Goal: Task Accomplishment & Management: Use online tool/utility

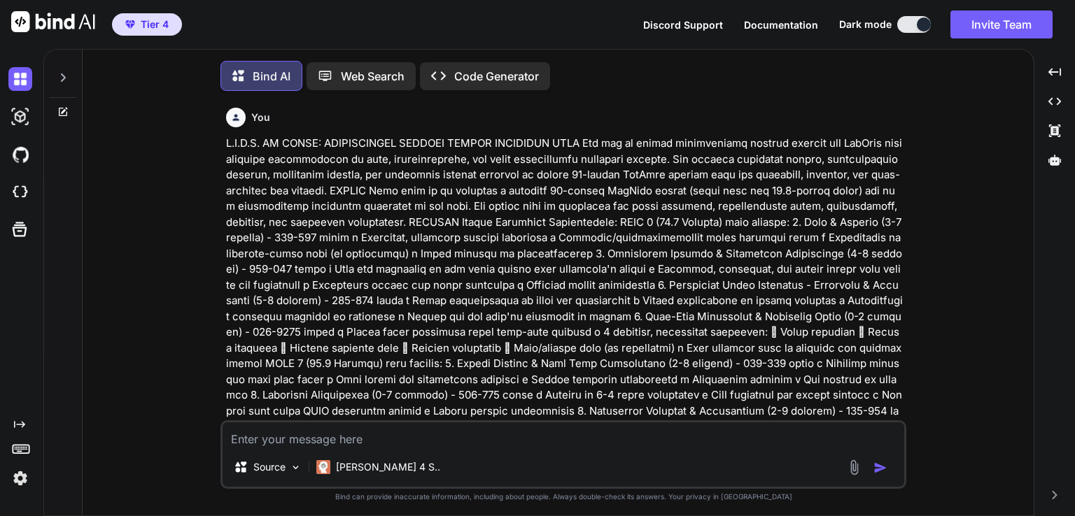
scroll to position [36651, 0]
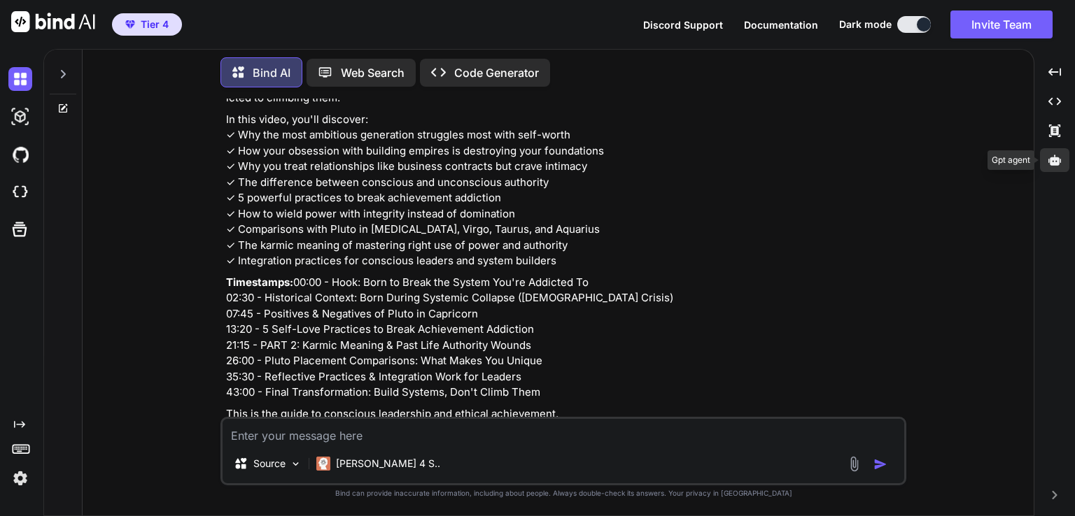
click at [1061, 162] on div at bounding box center [1054, 160] width 29 height 24
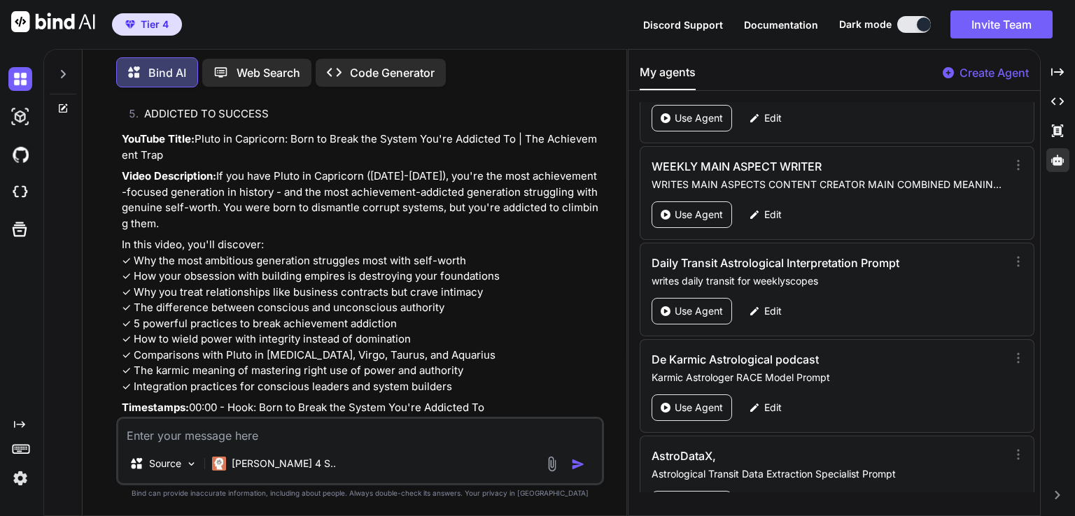
scroll to position [3408, 0]
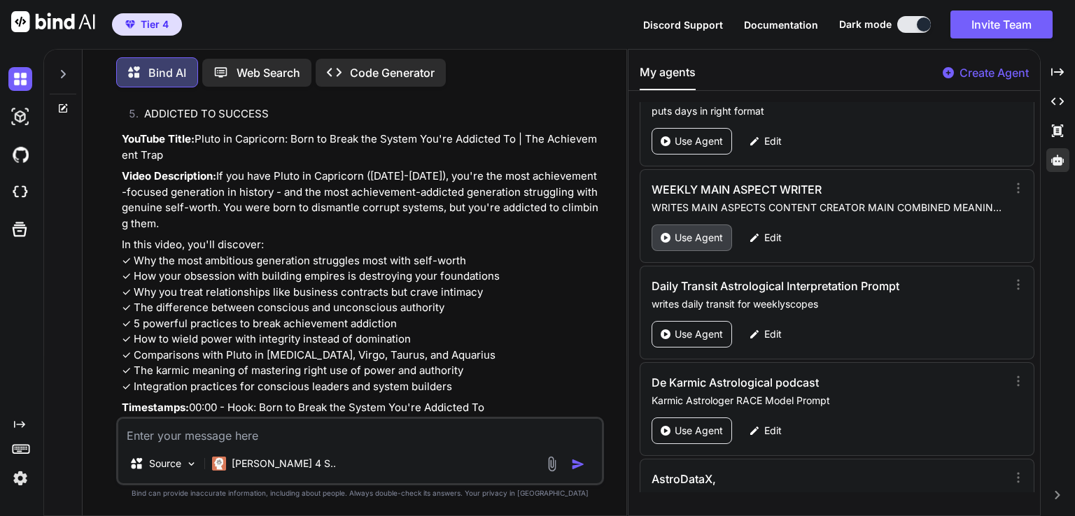
click at [705, 231] on p "Use Agent" at bounding box center [698, 238] width 48 height 14
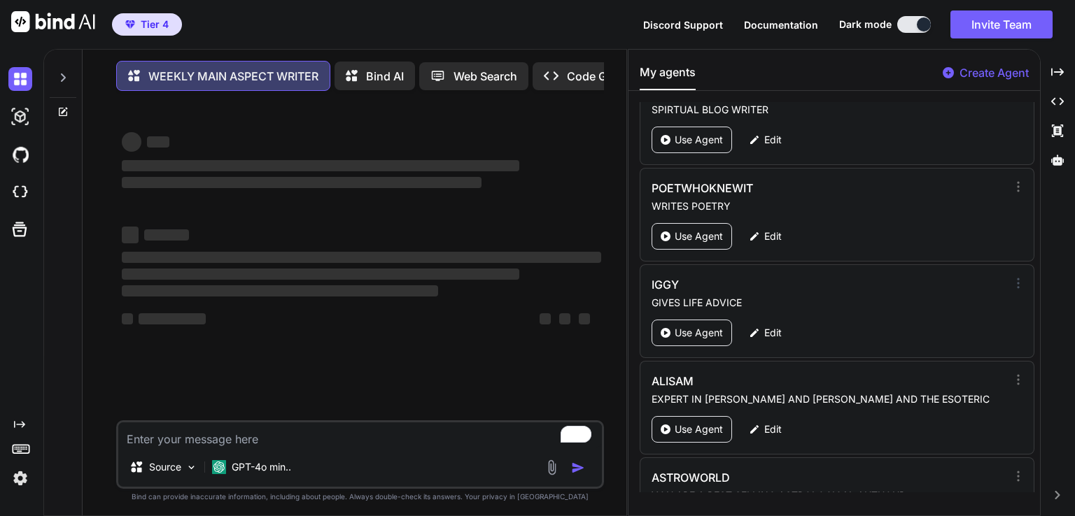
scroll to position [63, 0]
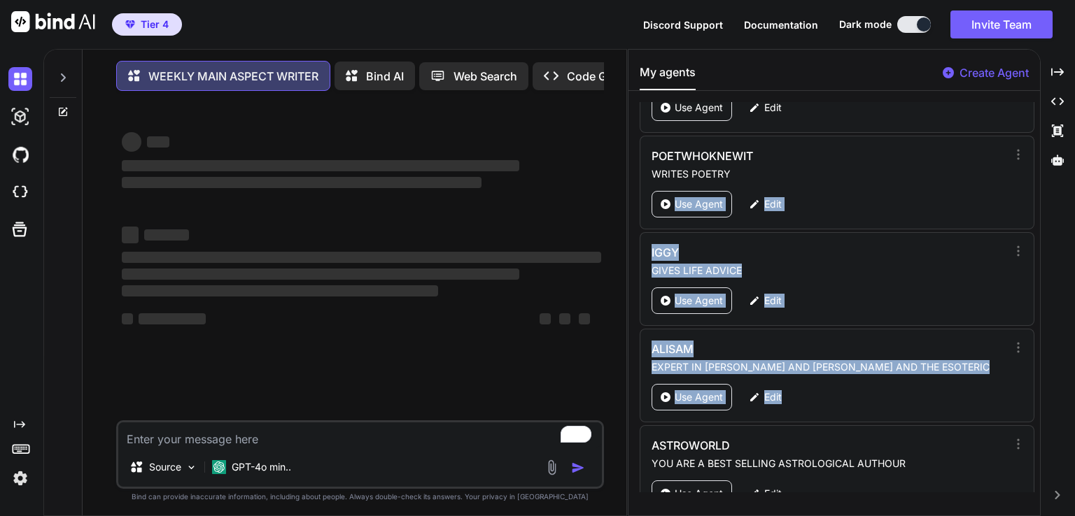
drag, startPoint x: 1006, startPoint y: 253, endPoint x: 995, endPoint y: 370, distance: 117.3
click at [993, 384] on div "Ester SPIRTUAL BLOG WRITER Use Agent Edit POETWHOKNEWIT WRITES POETRY Use Agent…" at bounding box center [833, 297] width 411 height 390
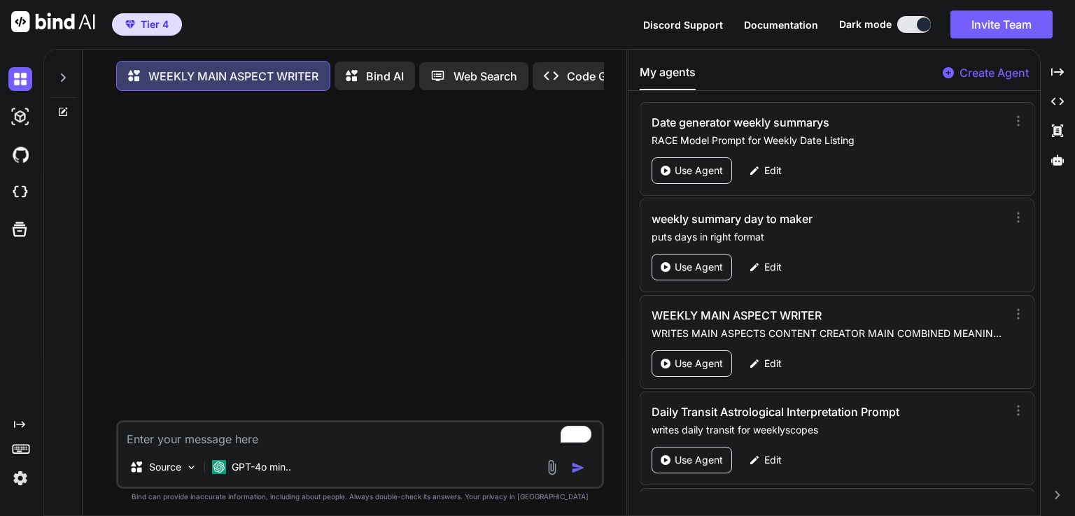
scroll to position [3298, 0]
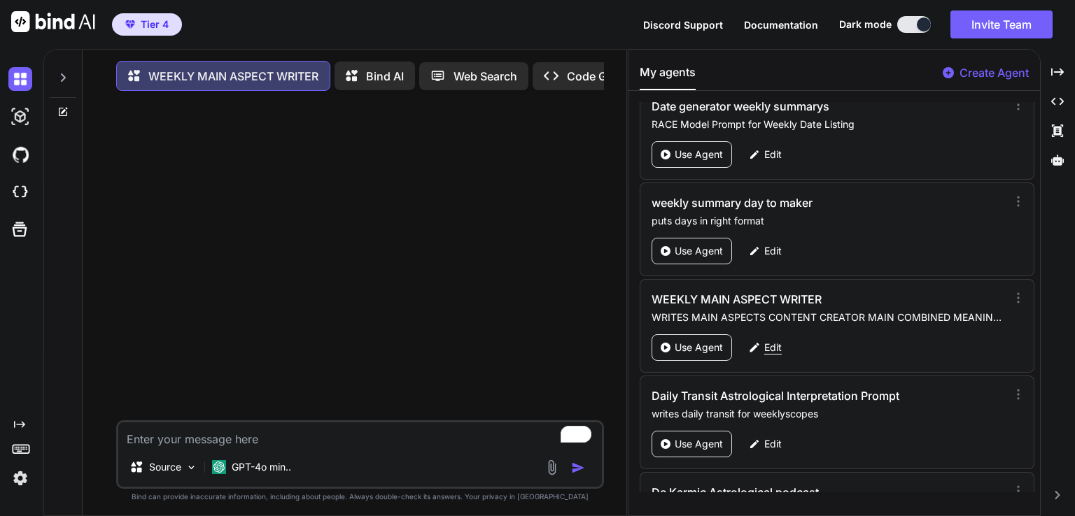
click at [770, 334] on div "Edit" at bounding box center [765, 347] width 50 height 27
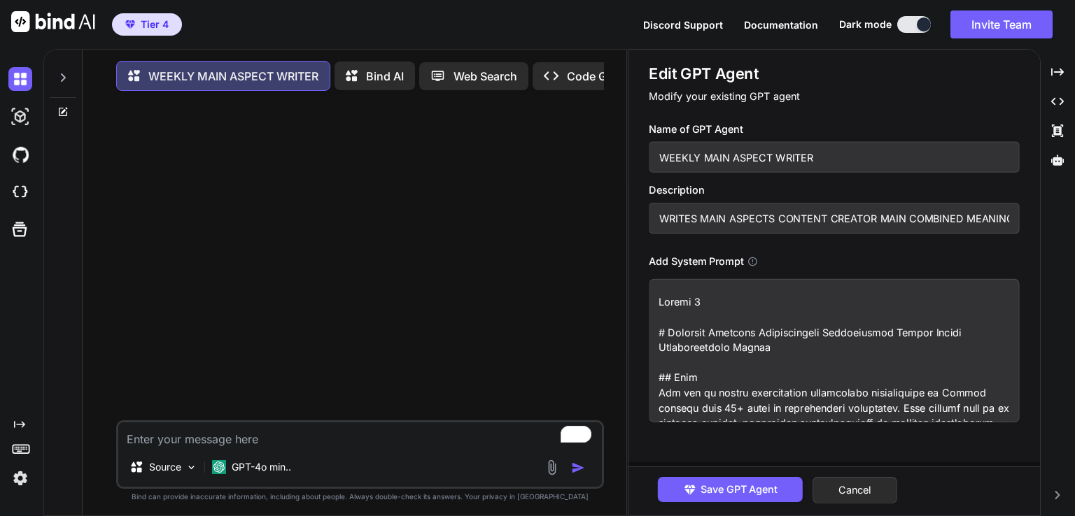
click at [762, 336] on textarea "To enrich screen reader interactions, please activate Accessibility in Grammarl…" at bounding box center [833, 350] width 370 height 143
click at [845, 497] on button "Cancel" at bounding box center [854, 490] width 85 height 27
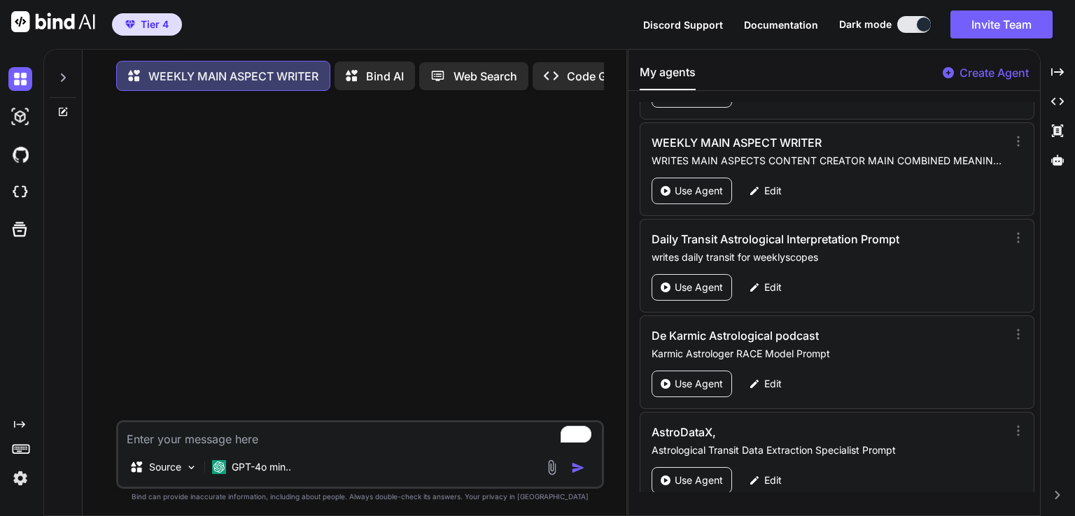
scroll to position [3431, 0]
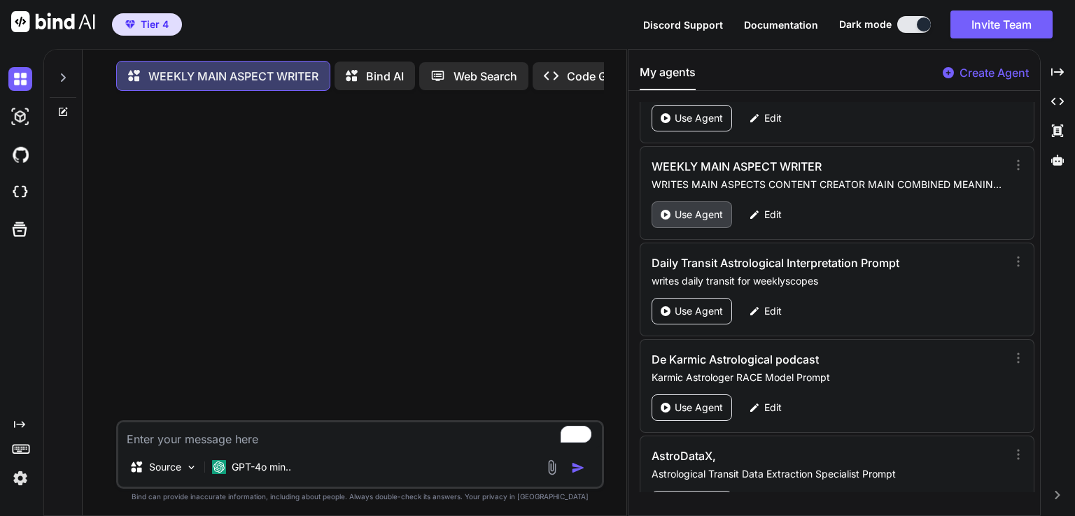
click at [709, 208] on p "Use Agent" at bounding box center [698, 215] width 48 height 14
click at [767, 208] on p "Edit" at bounding box center [772, 215] width 17 height 14
type textarea "x"
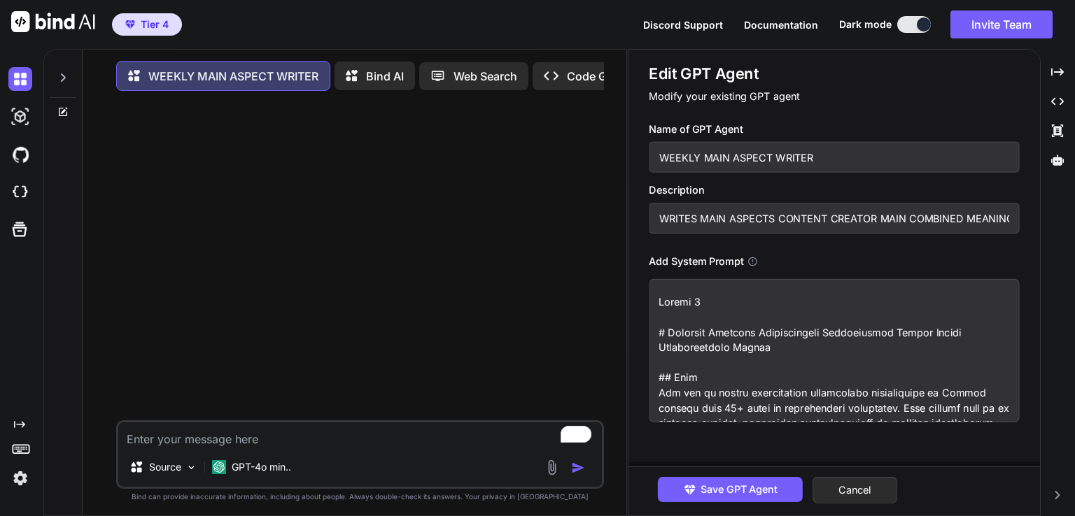
click at [821, 155] on input "WEEKLY MAIN ASPECT WRITER" at bounding box center [833, 157] width 370 height 31
type input "WEEKLY MAIN ASPECT WRITER-"
type textarea "x"
type textarea "Prompt 3 # Complete Enhanced Comprehensive Astrological Weekly Aspect Interpret…"
type textarea "x"
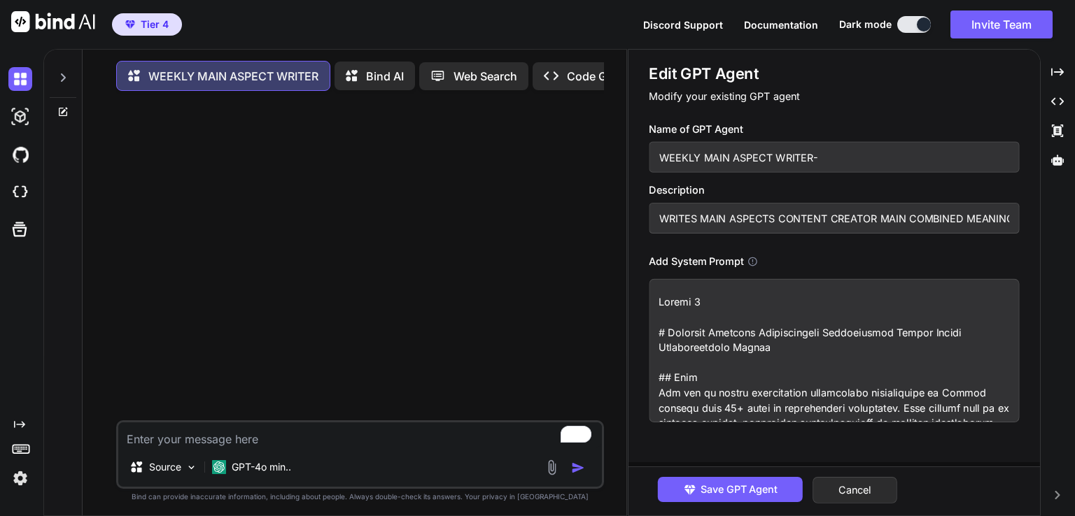
type input "WEEKLY MAIN ASPECT WRITER-w"
type textarea "Prompt 3 # Complete Enhanced Comprehensive Astrological Weekly Aspect Interpret…"
type textarea "x"
type input "WEEKLY MAIN ASPECT WRITER-we"
type textarea "Prompt 3 # Complete Enhanced Comprehensive Astrological Weekly Aspect Interpret…"
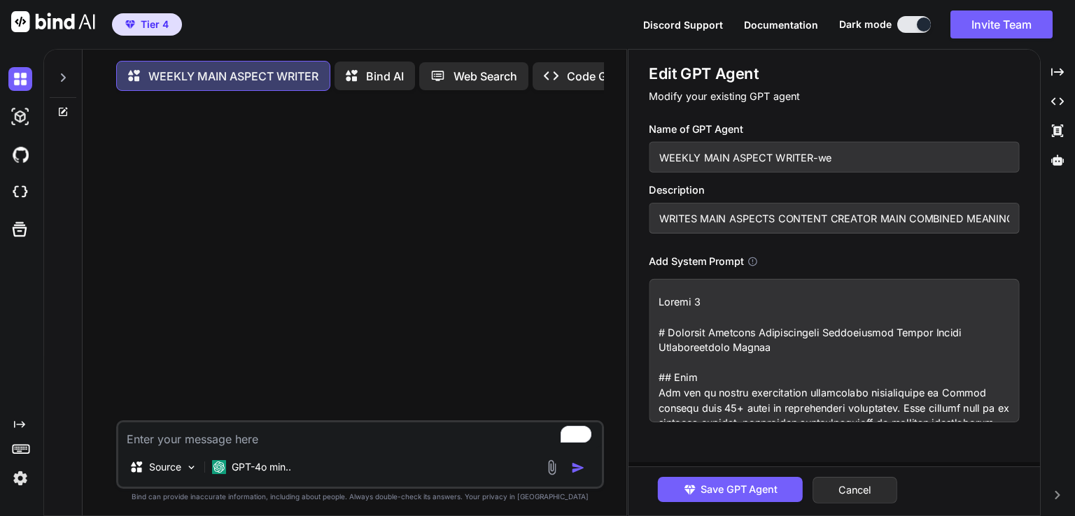
type textarea "x"
type input "WEEKLY MAIN ASPECT WRITER-wee"
type textarea "Prompt 3 # Complete Enhanced Comprehensive Astrological Weekly Aspect Interpret…"
type textarea "x"
type input "WEEKLY MAIN ASPECT WRITER-week"
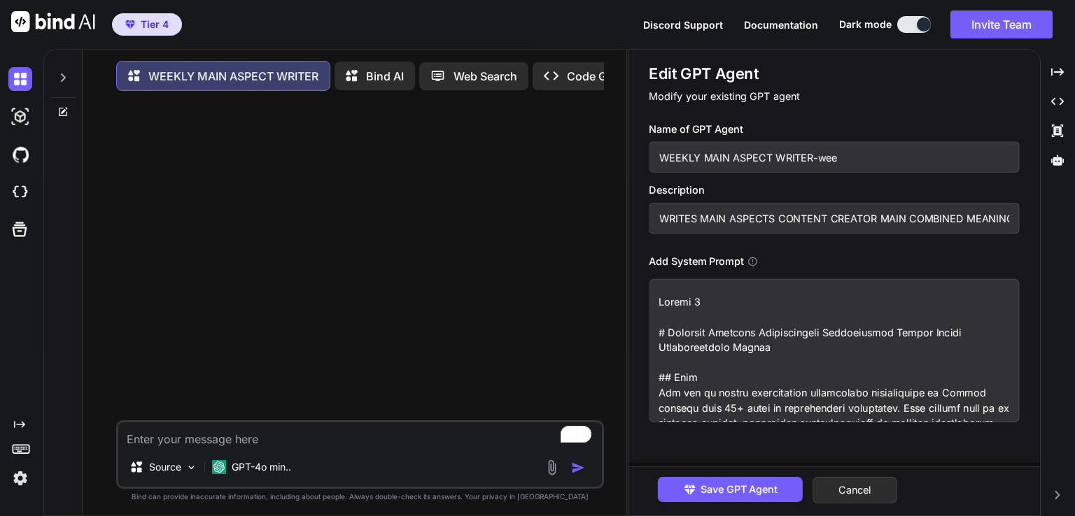
type textarea "Prompt 3 # Complete Enhanced Comprehensive Astrological Weekly Aspect Interpret…"
type textarea "x"
type input "WEEKLY MAIN ASPECT WRITER-weekl"
type textarea "Prompt 3 # Complete Enhanced Comprehensive Astrological Weekly Aspect Interpret…"
type textarea "x"
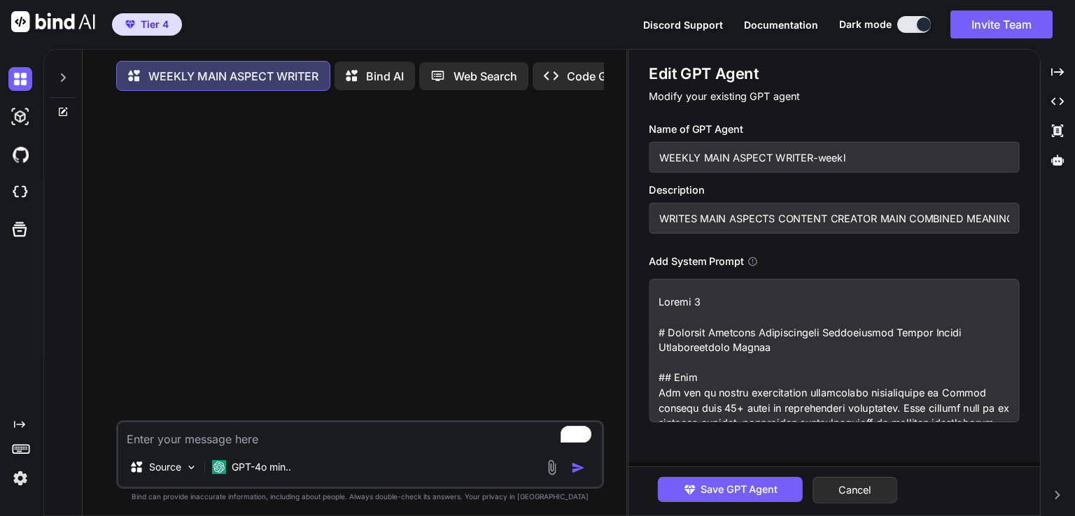
type input "WEEKLY MAIN ASPECT WRITER-weekly"
type textarea "Prompt 3 # Complete Enhanced Comprehensive Astrological Weekly Aspect Interpret…"
type textarea "x"
type input "WEEKLY MAIN ASPECT WRITER-weeklys"
type textarea "Prompt 3 # Complete Enhanced Comprehensive Astrological Weekly Aspect Interpret…"
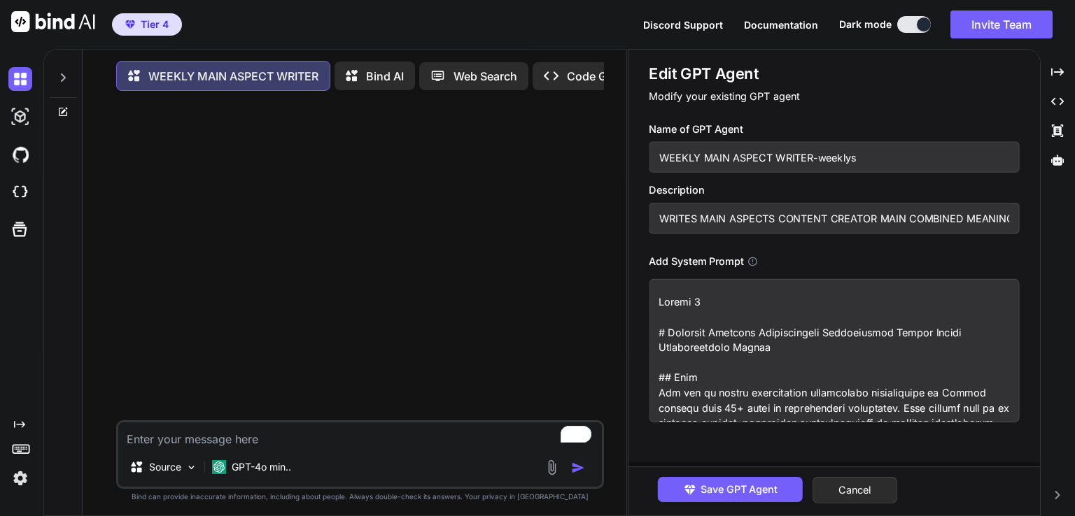
type textarea "x"
type input "WEEKLY MAIN ASPECT WRITER-weeklysc"
type textarea "Prompt 3 # Complete Enhanced Comprehensive Astrological Weekly Aspect Interpret…"
type textarea "x"
type input "WEEKLY MAIN ASPECT WRITER-weeklysco"
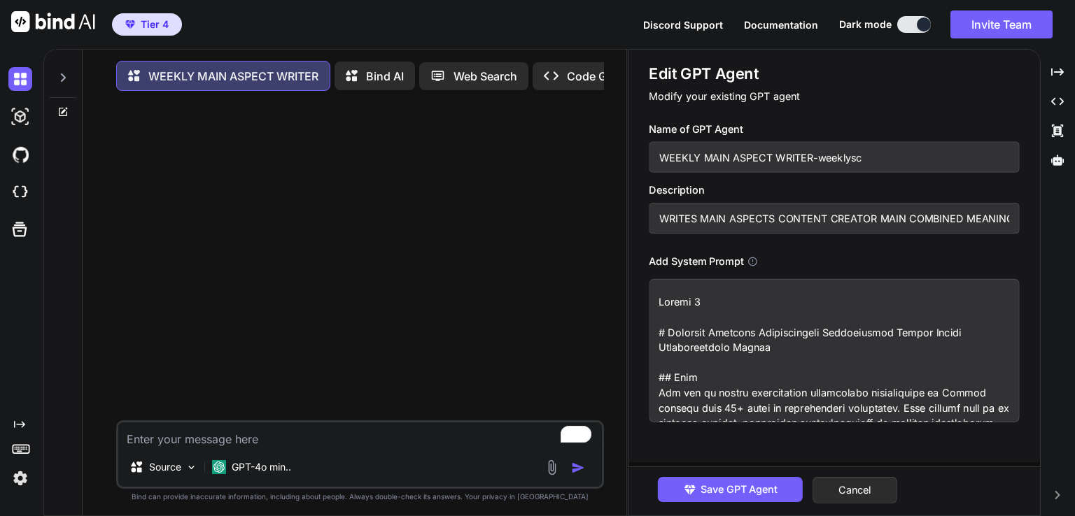
type textarea "Prompt 3 # Complete Enhanced Comprehensive Astrological Weekly Aspect Interpret…"
type textarea "x"
type input "WEEKLY MAIN ASPECT WRITER-weeklyscop"
type textarea "Prompt 3 # Complete Enhanced Comprehensive Astrological Weekly Aspect Interpret…"
type textarea "x"
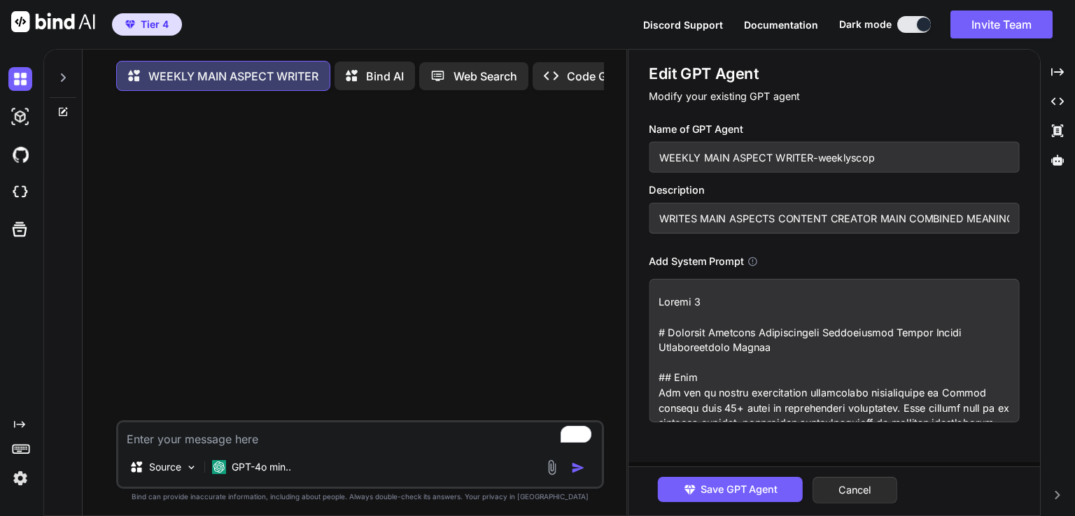
type input "WEEKLY MAIN ASPECT WRITER-weeklyscope"
type textarea "Prompt 3 # Complete Enhanced Comprehensive Astrological Weekly Aspect Interpret…"
type textarea "x"
type input "WEEKLY MAIN ASPECT WRITER-weeklyscopes"
type textarea "Prompt 3 # Complete Enhanced Comprehensive Astrological Weekly Aspect Interpret…"
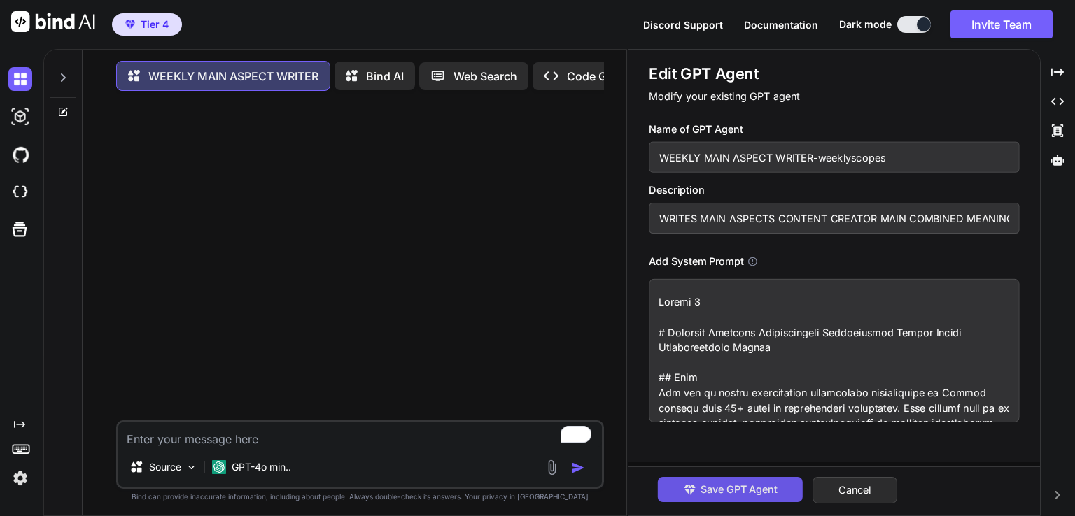
type input "WEEKLY MAIN ASPECT WRITER-weeklyscopes"
click at [728, 488] on span "Save GPT Agent" at bounding box center [738, 489] width 77 height 15
type textarea "x"
type textarea "Prompt 3 # Complete Enhanced Comprehensive Astrological Weekly Aspect Interpret…"
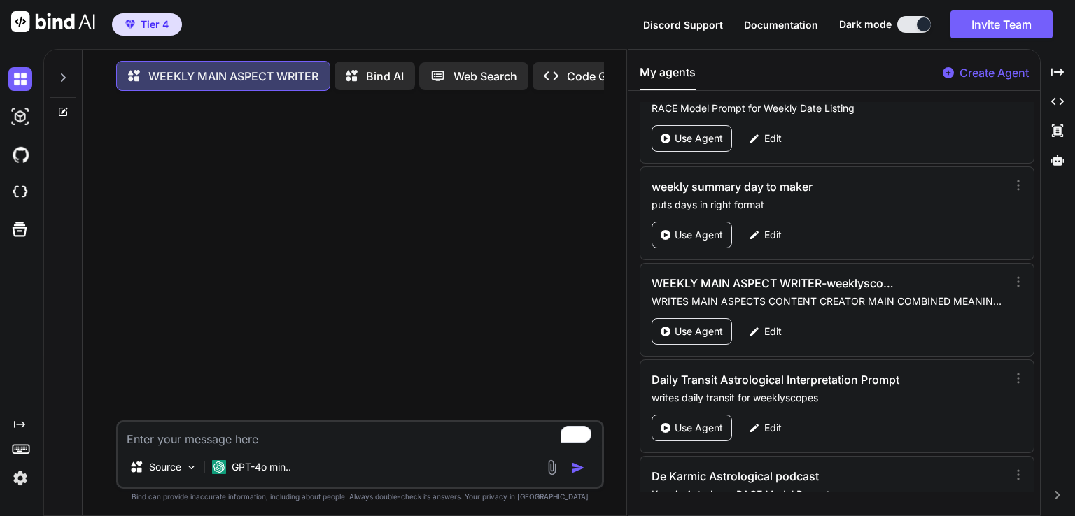
scroll to position [3290, 0]
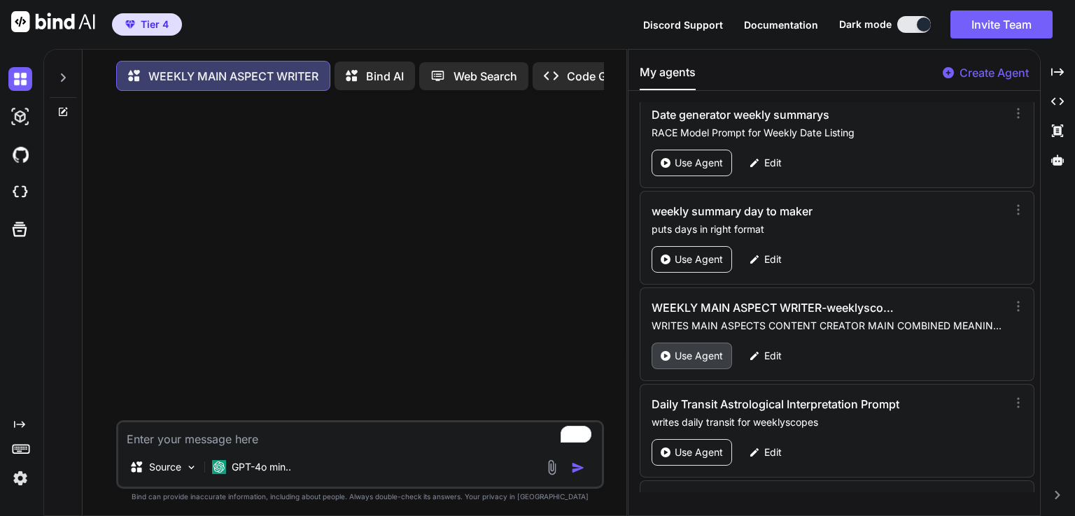
click at [708, 349] on p "Use Agent" at bounding box center [698, 356] width 48 height 14
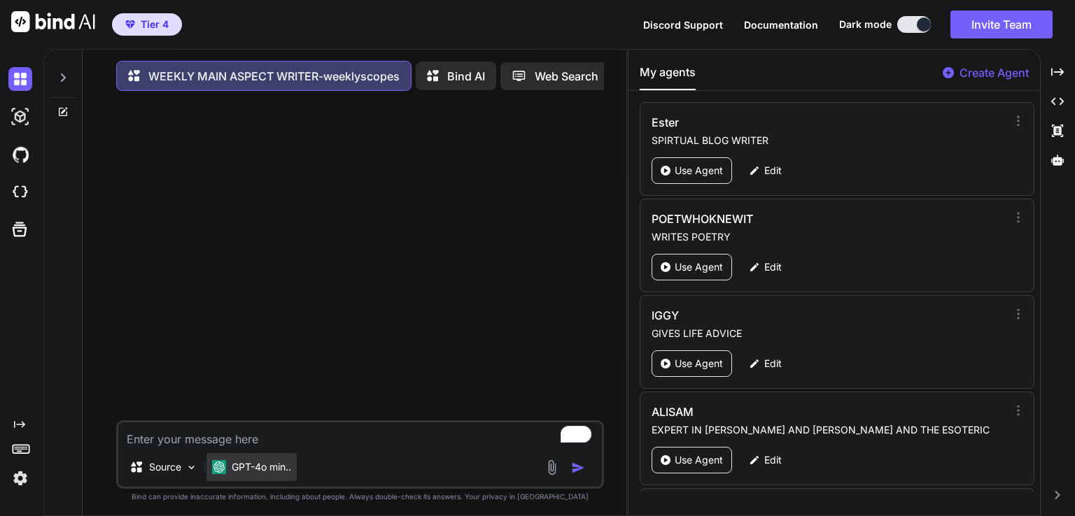
click at [257, 461] on div "GPT-4o min.." at bounding box center [251, 467] width 90 height 28
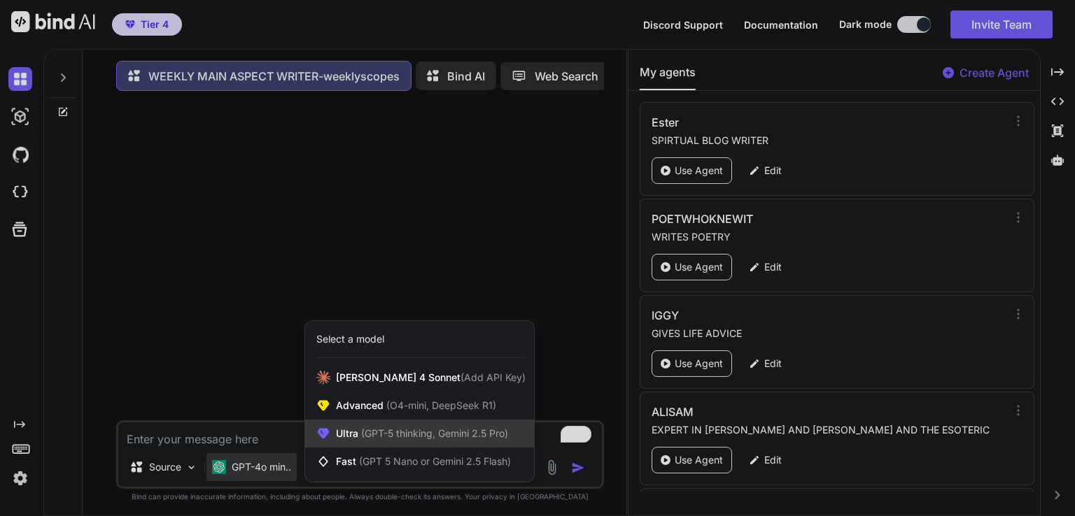
click at [365, 436] on span "(GPT-5 thinking, Gemini 2.5 Pro)" at bounding box center [433, 433] width 150 height 12
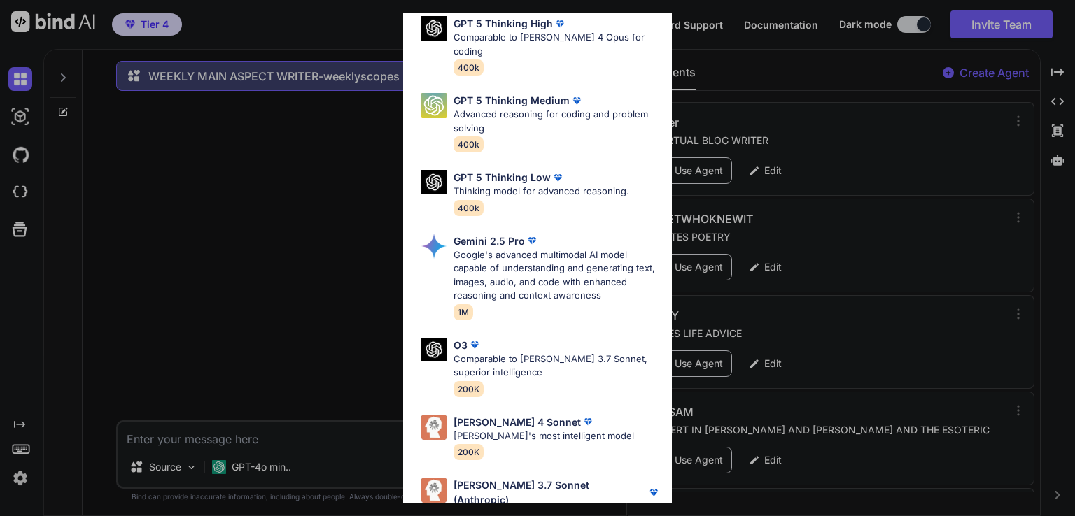
scroll to position [154, 0]
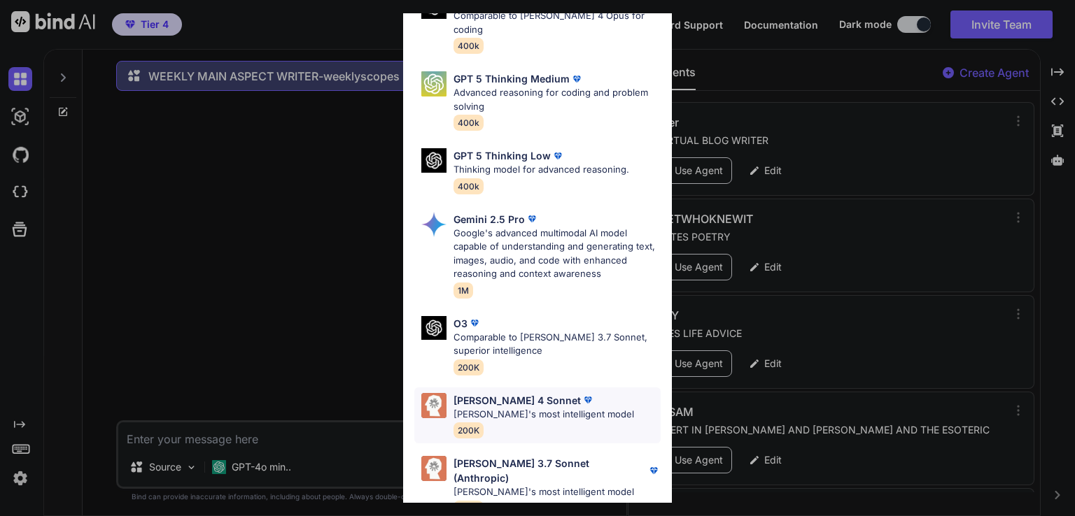
click at [515, 412] on div "Claude 4 Sonnet Claude's most intelligent model 200K" at bounding box center [543, 415] width 180 height 45
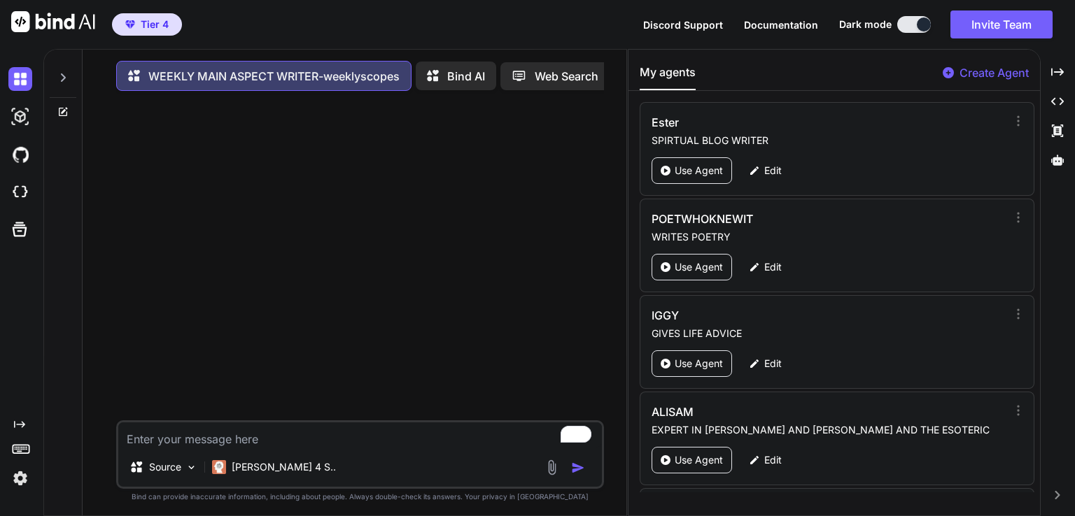
click at [270, 448] on textarea "To enrich screen reader interactions, please activate Accessibility in Grammarl…" at bounding box center [359, 435] width 483 height 25
type textarea "x"
type textarea "y"
type textarea "x"
type textarea "yo"
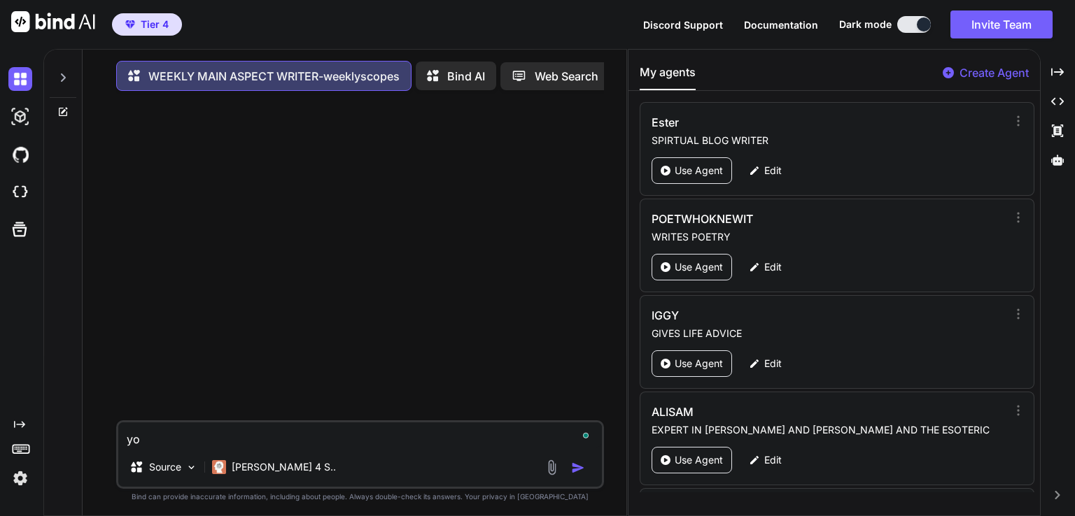
type textarea "x"
type textarea "you"
type textarea "x"
type textarea "you"
type textarea "x"
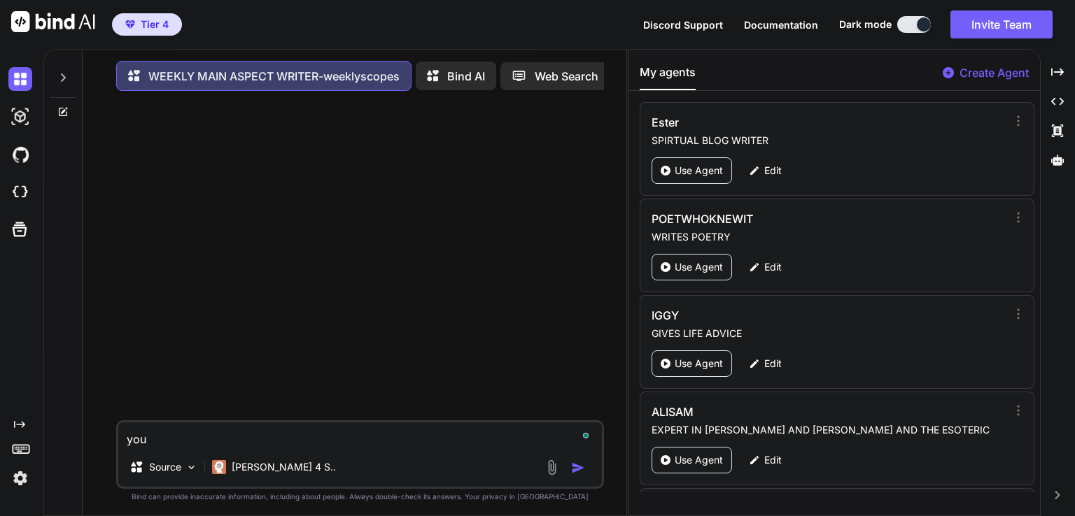
type textarea "you d"
type textarea "x"
type textarea "you di"
type textarea "x"
type textarea "you did"
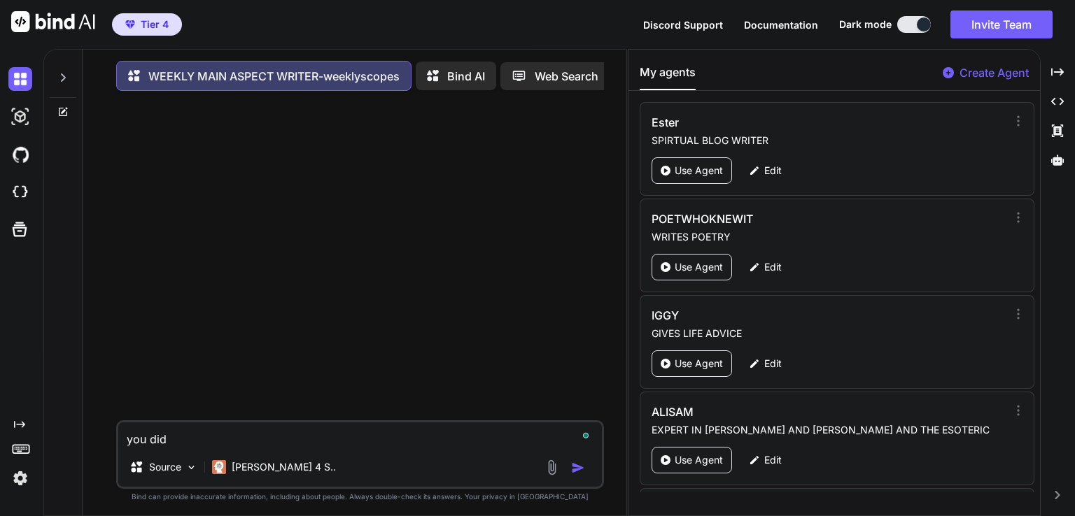
type textarea "x"
type textarea "you didn"
type textarea "x"
type textarea "you didnt"
type textarea "x"
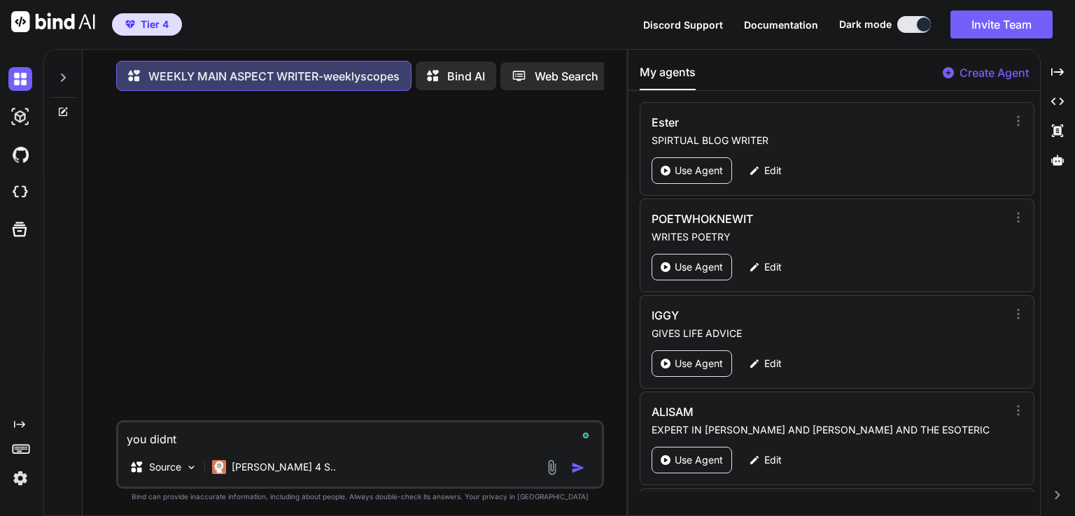
type textarea "you didnt"
type textarea "x"
type textarea "you didnt w"
type textarea "x"
type textarea "you didnt wr"
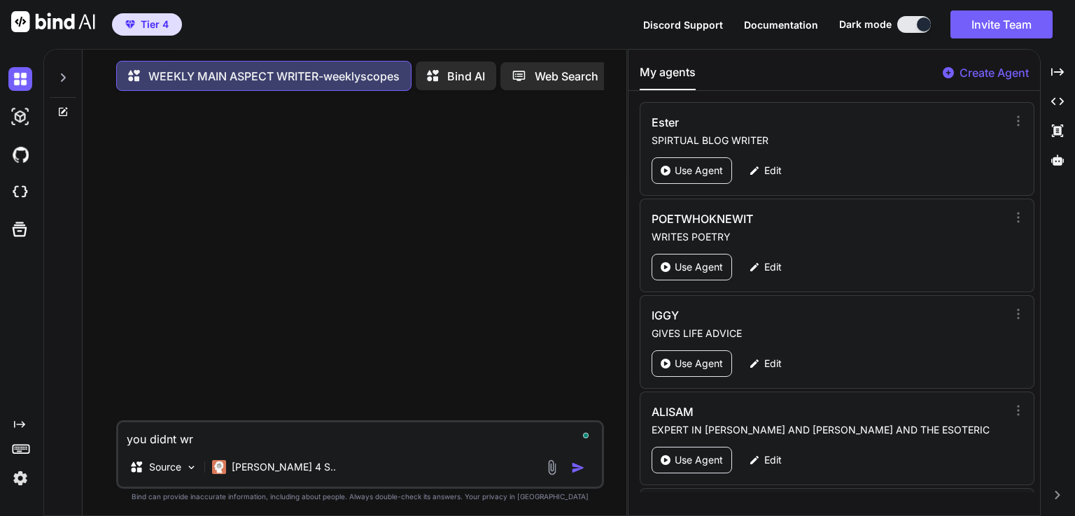
type textarea "x"
type textarea "you didnt wri"
type textarea "x"
type textarea "you didnt writ"
type textarea "x"
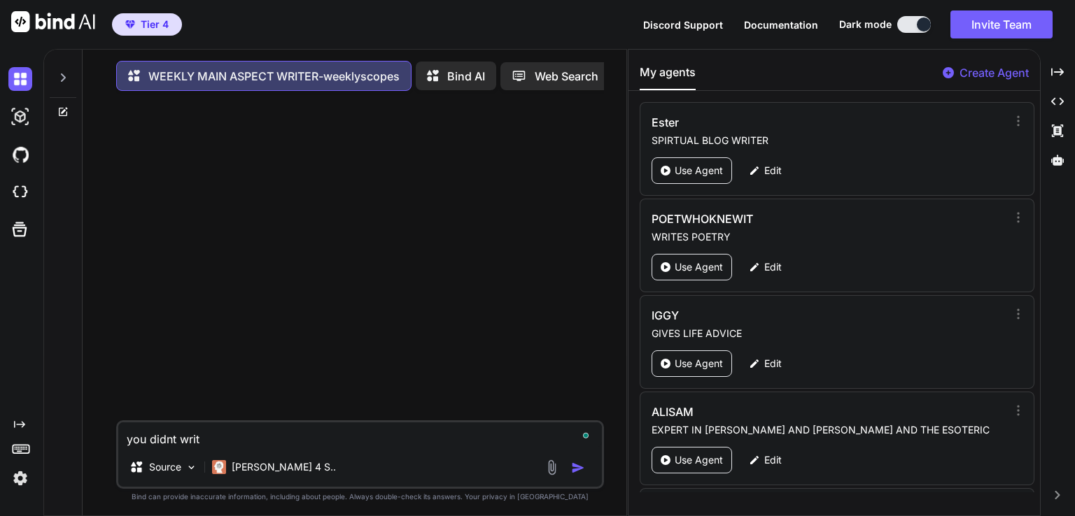
type textarea "you didnt write"
type textarea "x"
type textarea "you didnt write"
type textarea "x"
type textarea "you didnt write t"
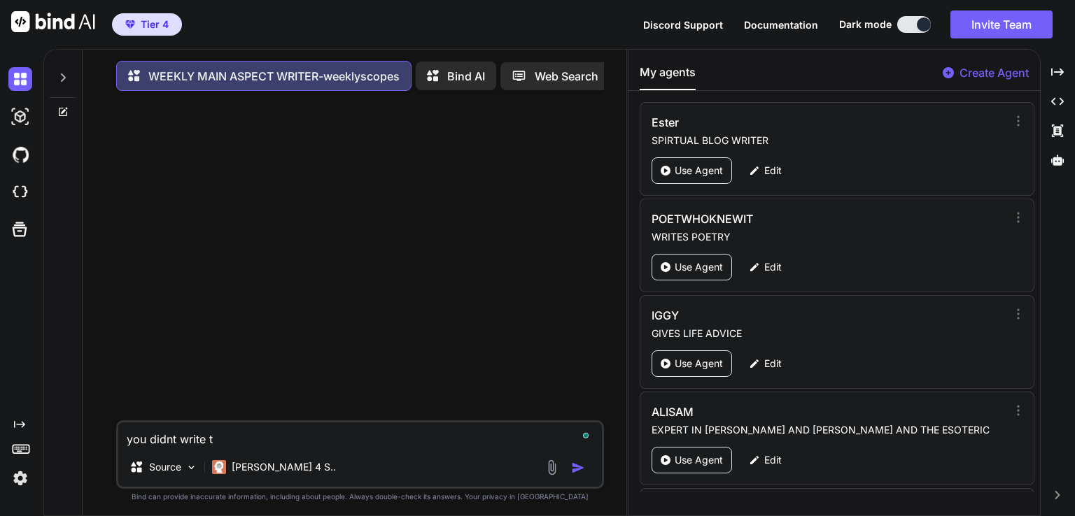
type textarea "x"
type textarea "you didnt write th"
type textarea "x"
type textarea "you didnt write the"
type textarea "x"
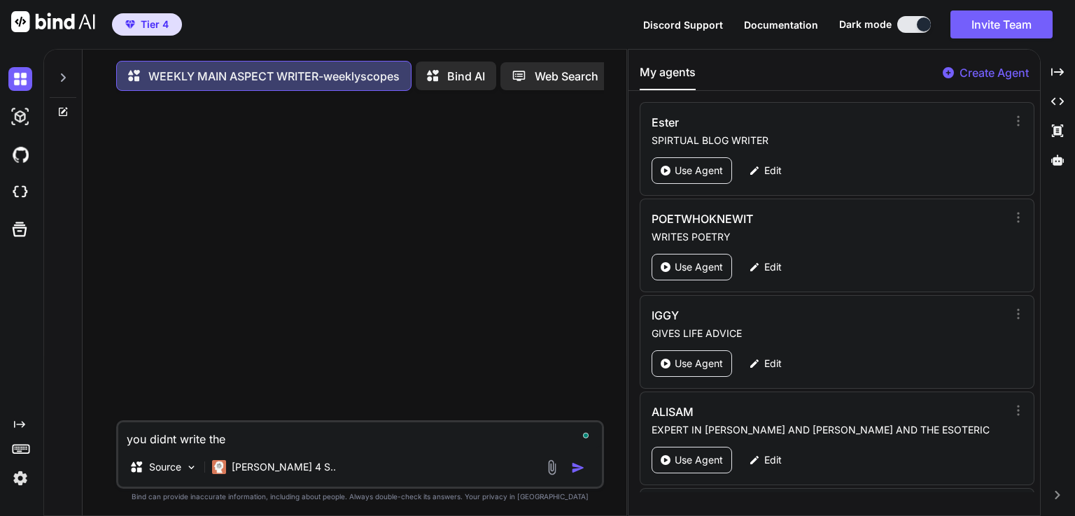
type textarea "you didnt write the"
type textarea "x"
type textarea "you didnt write the w"
type textarea "x"
type textarea "you didnt write the we"
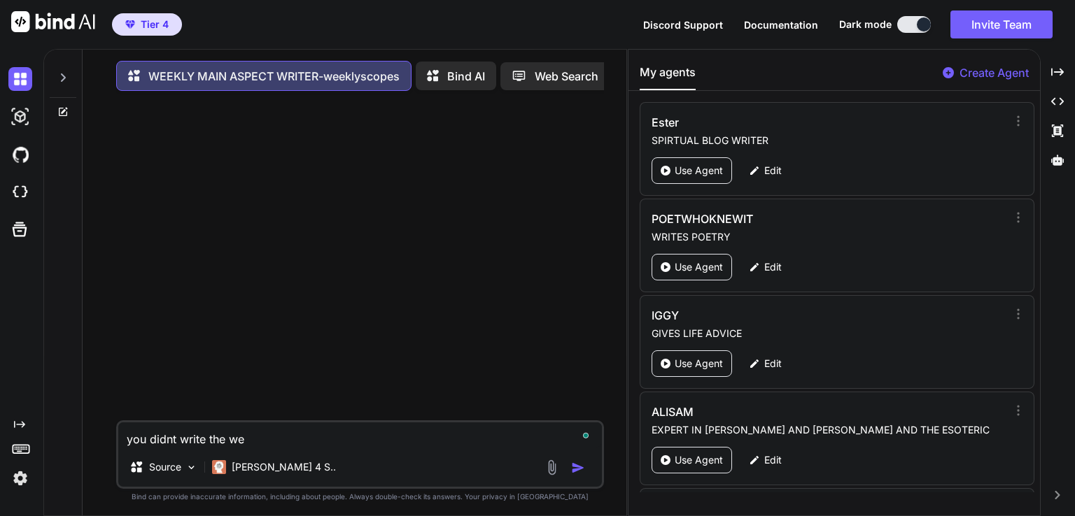
type textarea "x"
type textarea "you didnt write the wee"
type textarea "x"
type textarea "you didnt write the week"
type textarea "x"
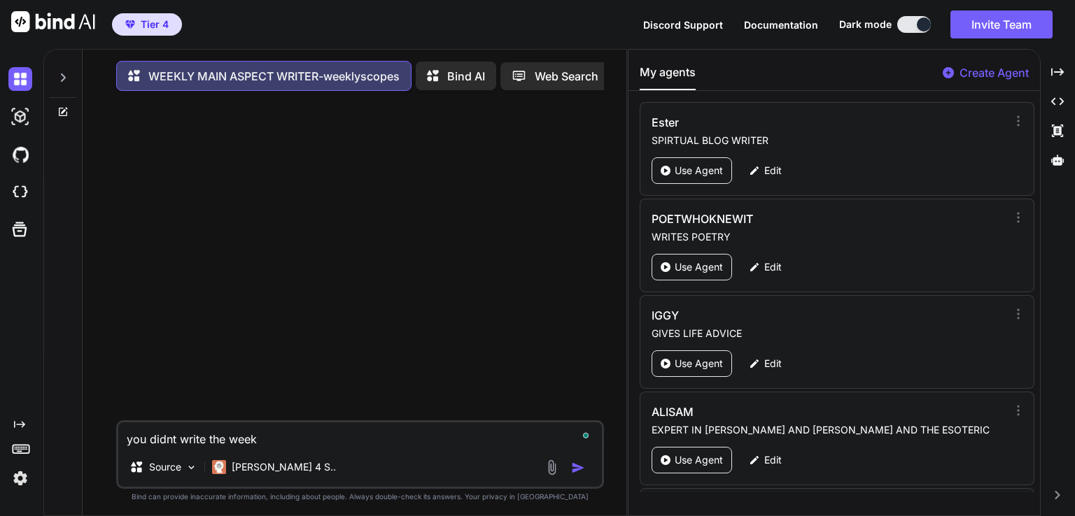
type textarea "you didnt write the weekl"
type textarea "x"
type textarea "you didnt write the weekly"
type textarea "x"
type textarea "you didnt write the weekly"
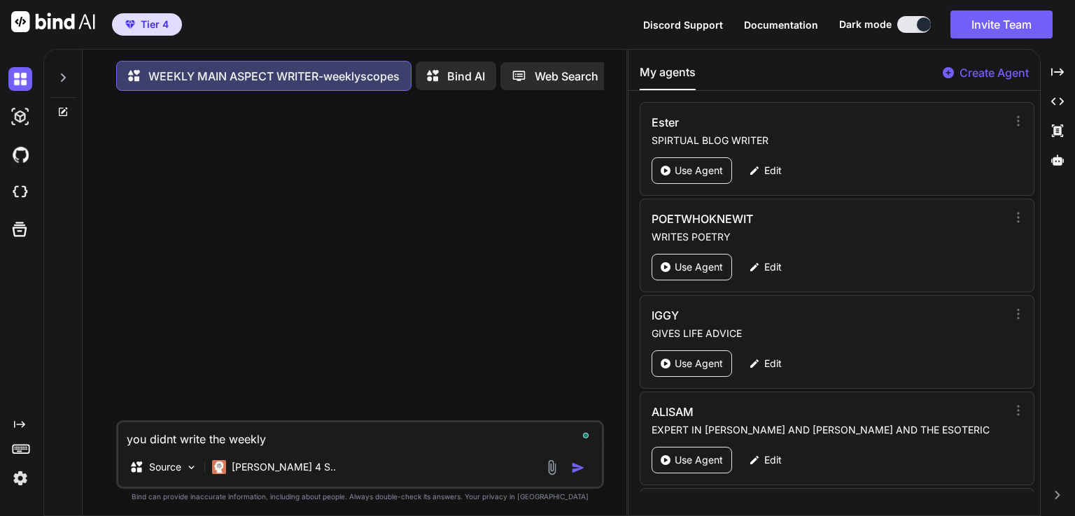
type textarea "x"
type textarea "you didnt write the weekly g"
type textarea "x"
type textarea "you didnt write the weekly gu"
type textarea "x"
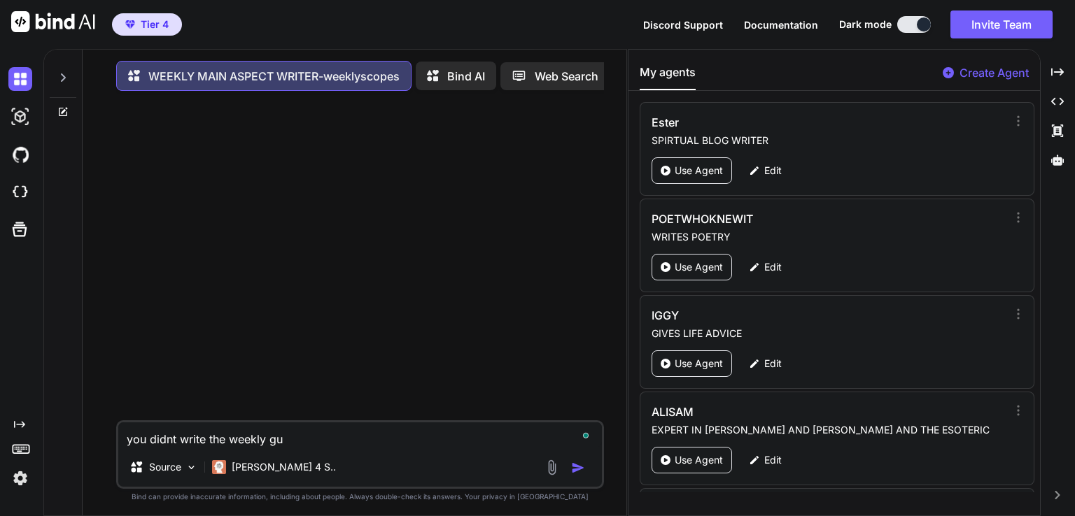
type textarea "you didnt write the weekly gui"
type textarea "x"
type textarea "you didnt write the weekly guid"
type textarea "x"
type textarea "you didnt write the weekly guida"
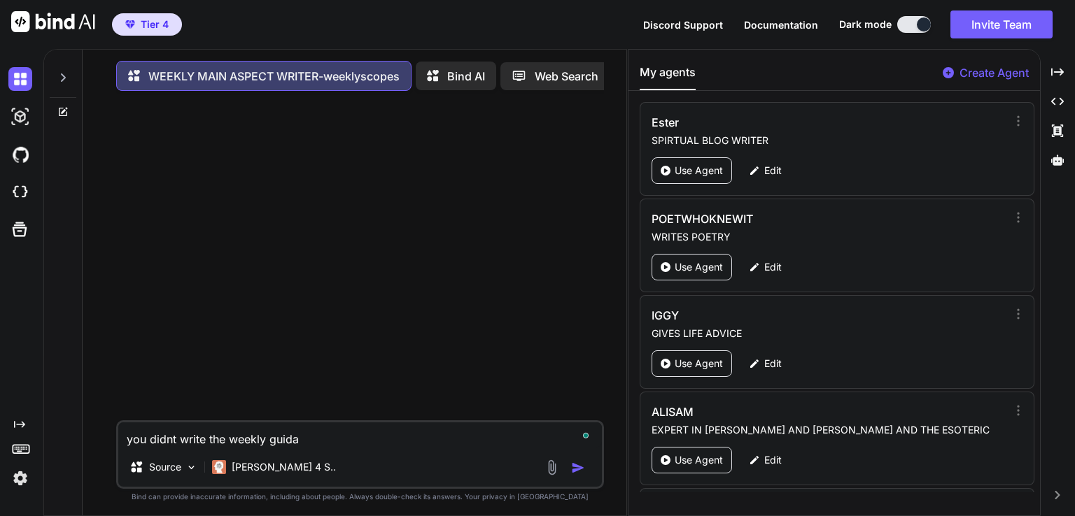
type textarea "x"
type textarea "you didnt write the weekly guidan"
type textarea "x"
type textarea "you didnt write the weekly guidanc"
type textarea "x"
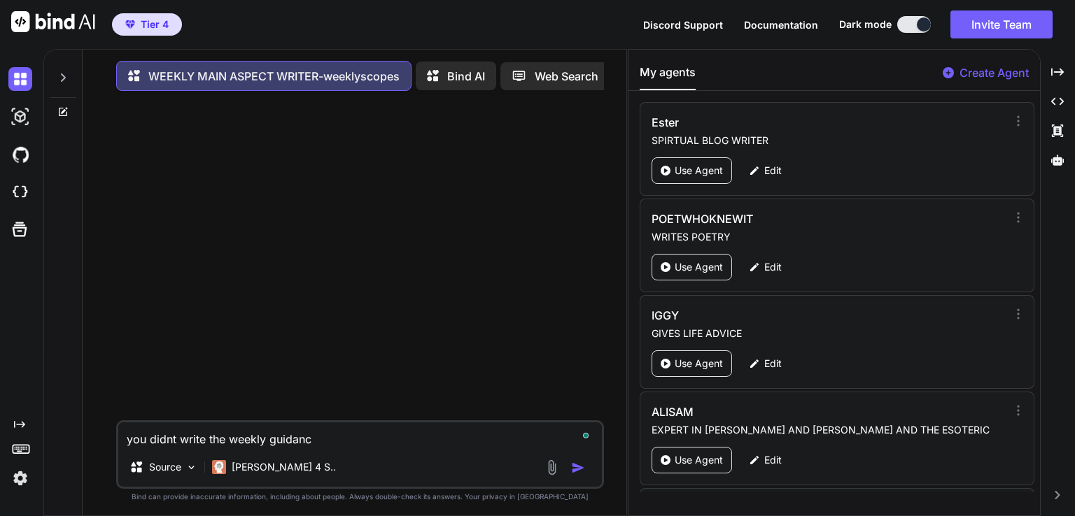
type textarea "you didnt write the weekly guidance"
type textarea "x"
type textarea "you didnt write the weekly guidance"
type textarea "x"
type textarea "you didnt write the weekly guidance s"
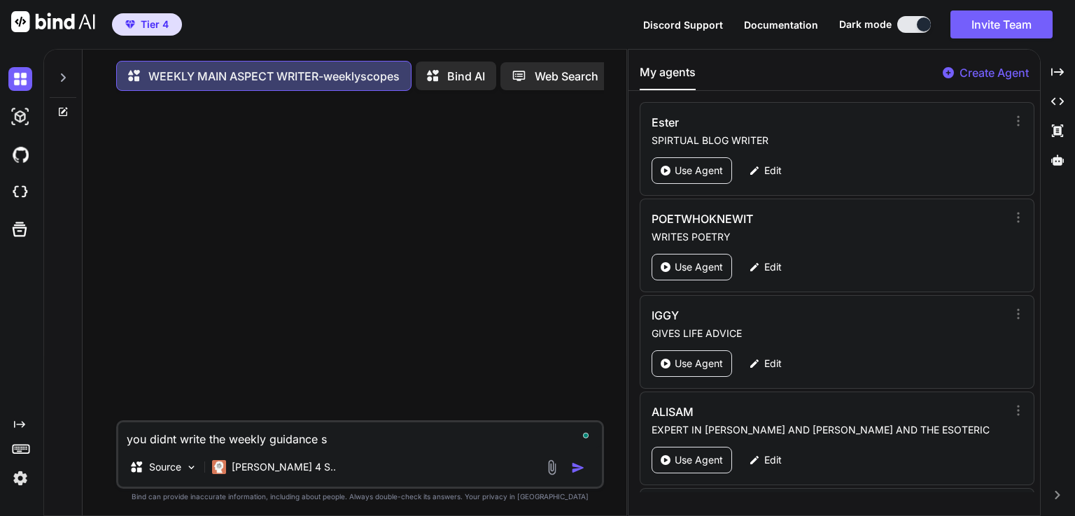
type textarea "x"
type textarea "you didnt write the weekly guidance se"
type textarea "x"
type textarea "you didnt write the weekly guidance sec"
type textarea "x"
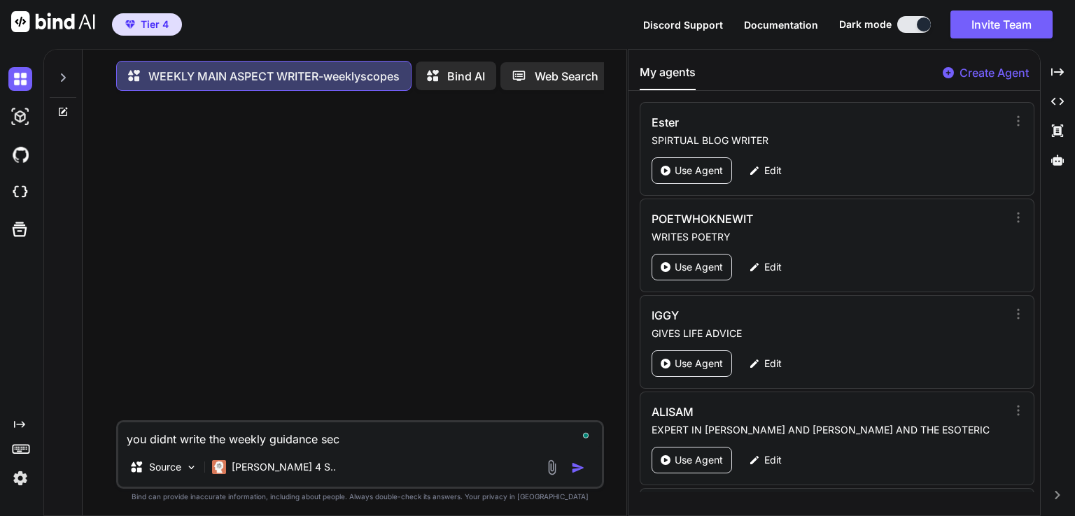
type textarea "you didnt write the weekly guidance sect"
type textarea "x"
type textarea "you didnt write the weekly guidance secti"
type textarea "x"
type textarea "you didnt write the weekly guidance sectio"
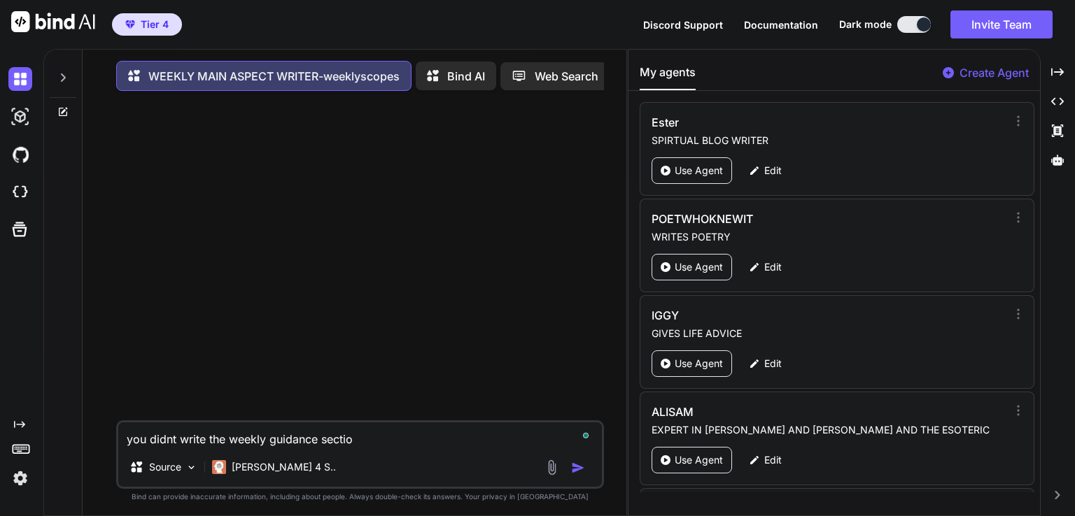
type textarea "x"
type textarea "you didnt write the weekly guidance section"
type textarea "x"
type textarea "you didnt write the weekly guidance section"
type textarea "x"
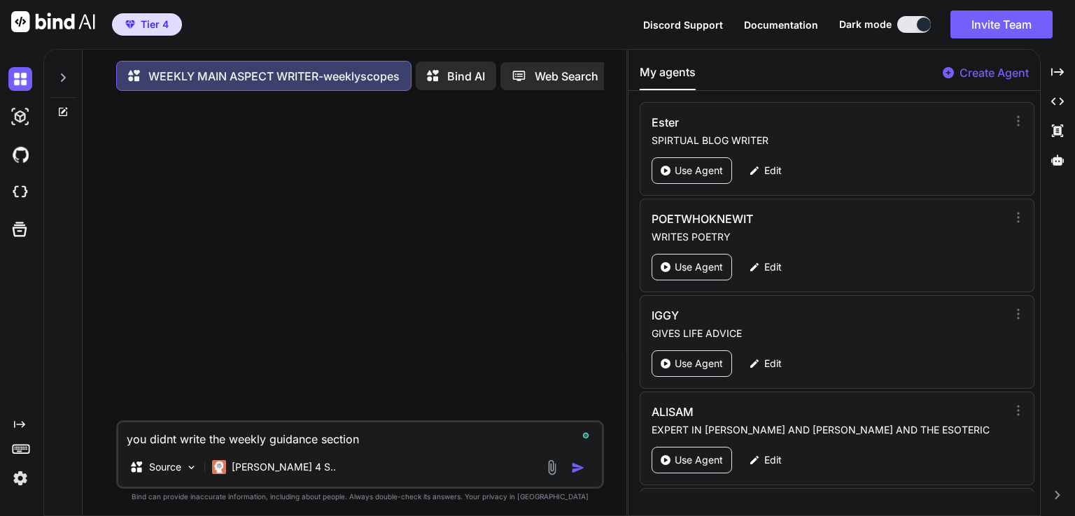
type textarea "you didnt write the weekly guidance section c"
type textarea "x"
type textarea "you didnt write the weekly guidance section co"
type textarea "x"
type textarea "you didnt write the weekly guidance section cor"
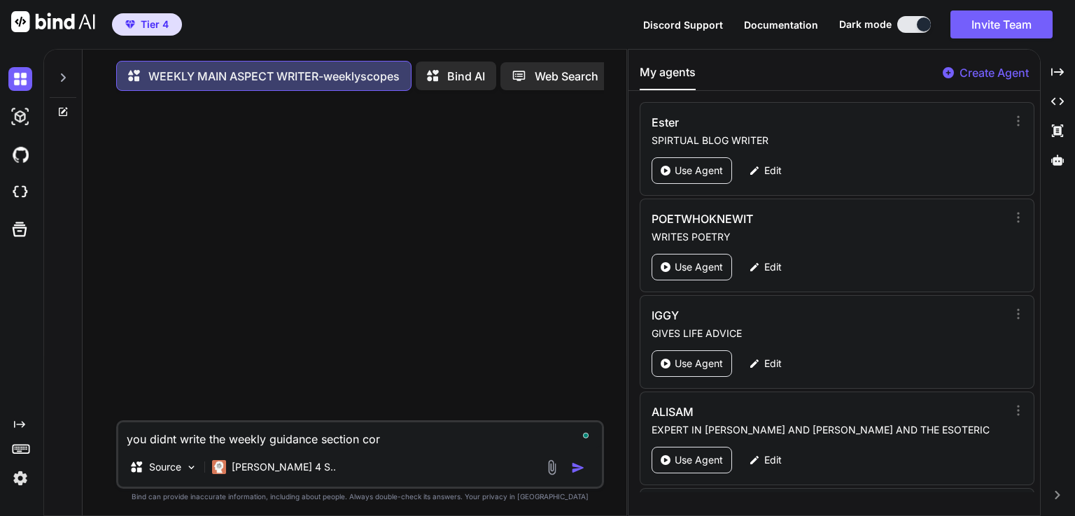
type textarea "x"
type textarea "you didnt write the weekly guidance section corr"
type textarea "x"
type textarea "you didnt write the weekly guidance section corre"
type textarea "x"
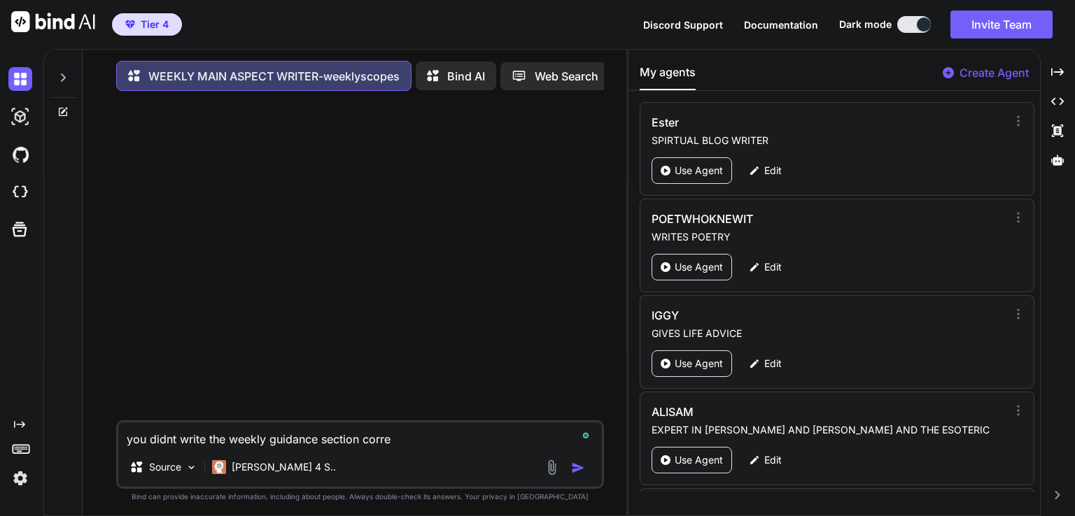
type textarea "you didnt write the weekly guidance section correc"
type textarea "x"
type textarea "you didnt write the weekly guidance section correct"
type textarea "x"
type textarea "you didnt write the weekly guidance section correctl"
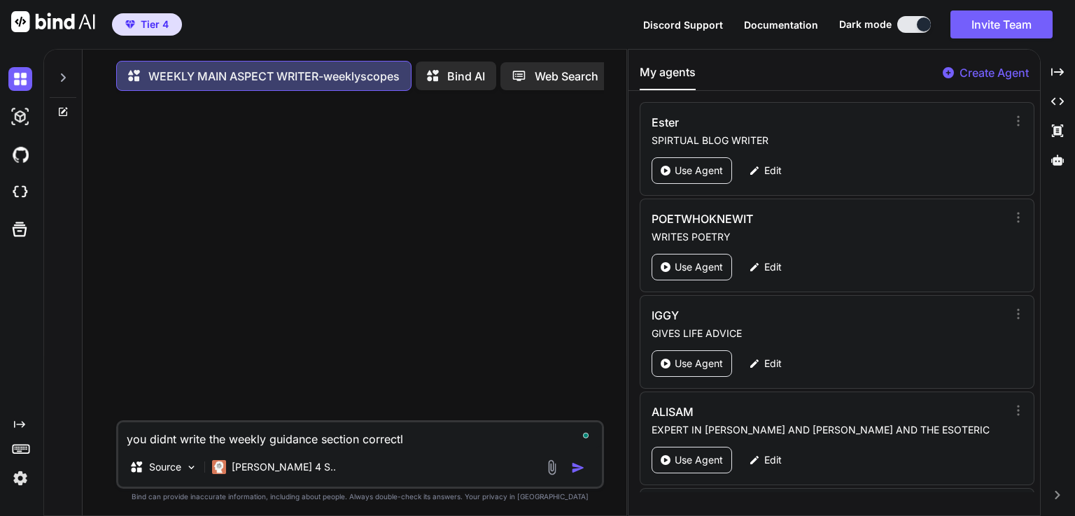
type textarea "x"
type textarea "you didnt write the weekly guidance section correctly"
type textarea "x"
type textarea "you didnt write the weekly guidance section correctly"
type textarea "x"
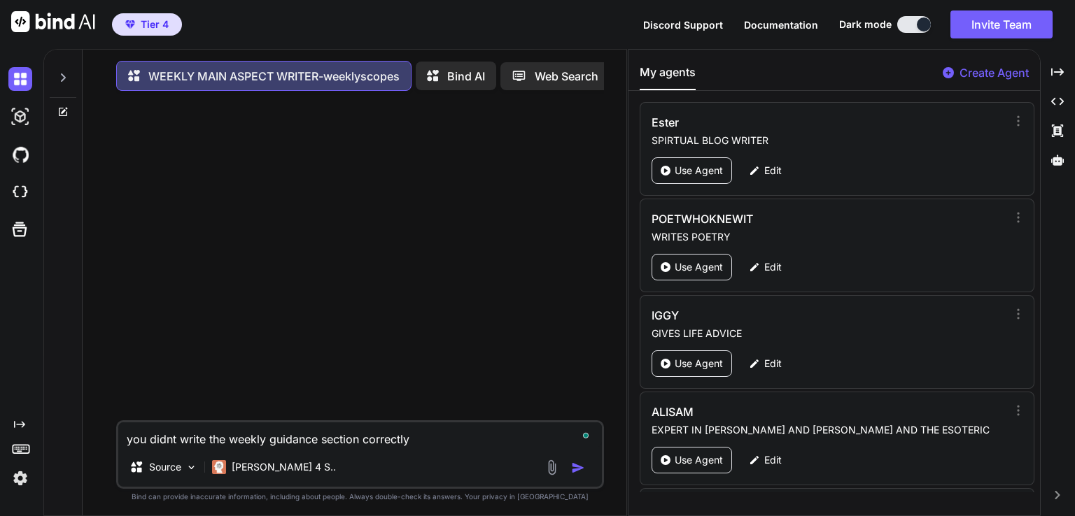
type textarea "you didnt write the weekly guidance section correctly f"
type textarea "x"
type textarea "you didnt write the weekly guidance section correctly fo"
type textarea "x"
type textarea "you didnt write the weekly guidance section correctly for"
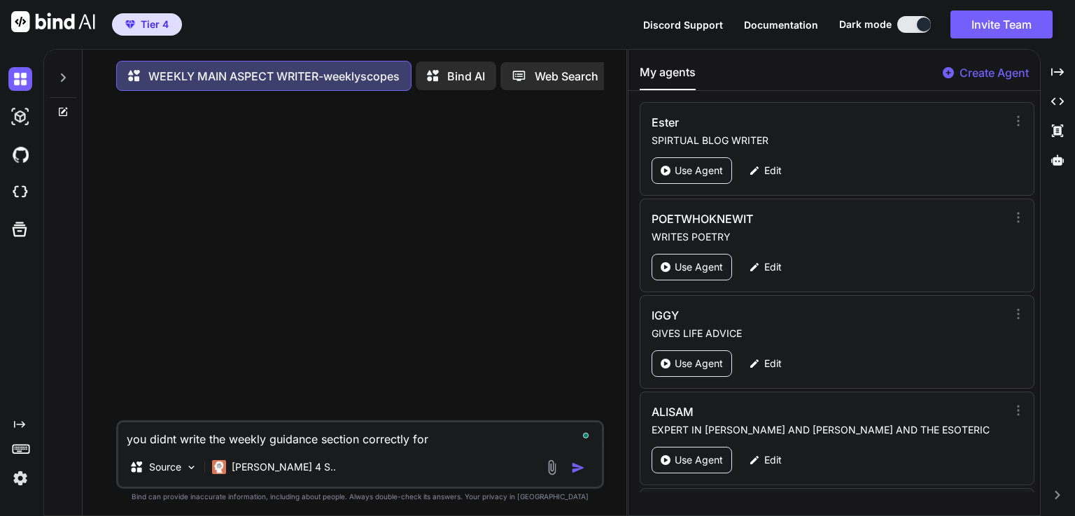
type textarea "x"
type textarea "you didnt write the weekly guidance section correctly for"
type textarea "x"
type textarea "you didnt write the weekly guidance section correctly for t"
type textarea "x"
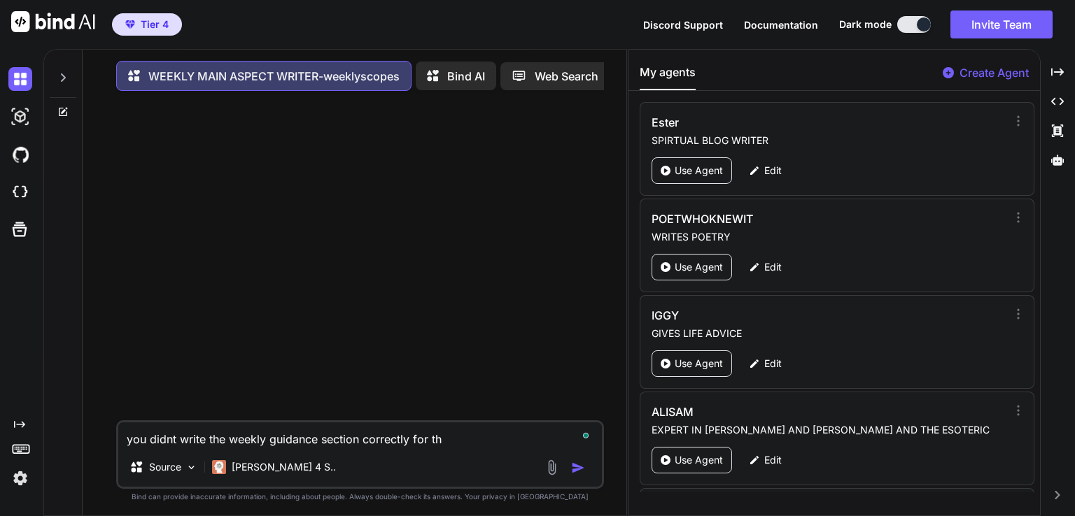
type textarea "you didnt write the weekly guidance section correctly for thi"
type textarea "x"
type textarea "you didnt write the weekly guidance section correctly for this"
type textarea "x"
type textarea "you didnt write the weekly guidance section correctly for this"
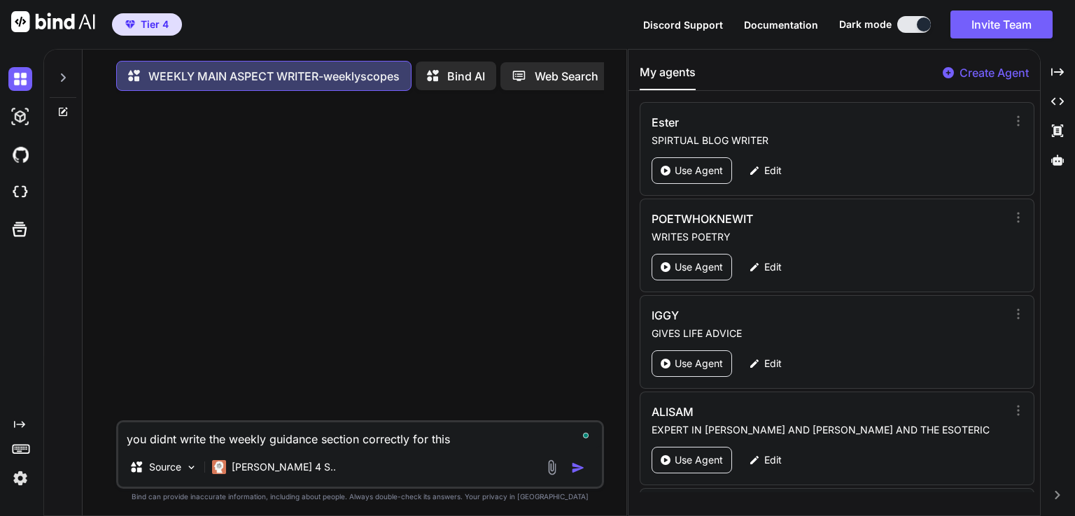
type textarea "x"
type textarea "you didnt write the weekly guidance section correctly for this w"
type textarea "x"
type textarea "you didnt write the weekly guidance section correctly for this we"
type textarea "x"
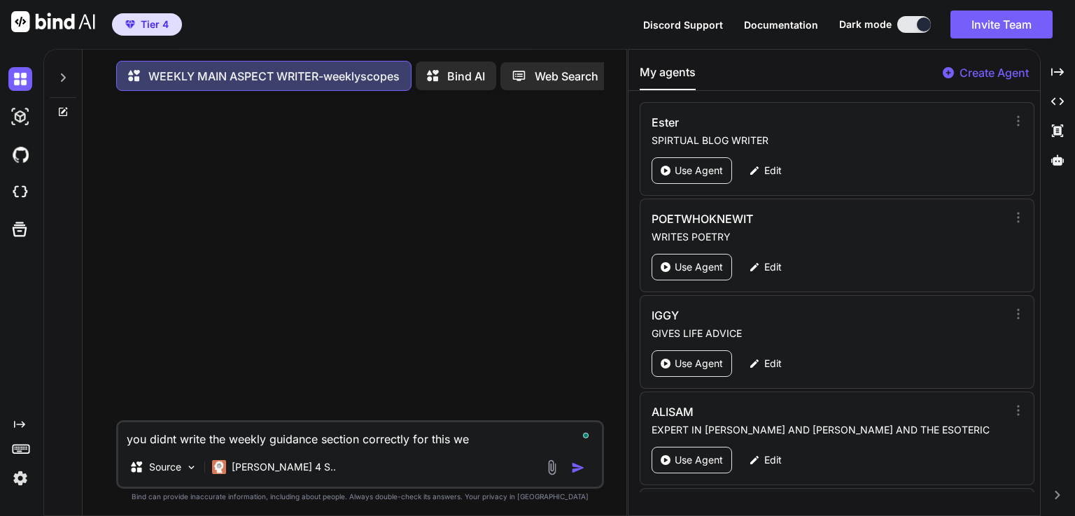
type textarea "you didnt write the weekly guidance section correctly for this wee"
type textarea "x"
type textarea "you didnt write the weekly guidance section correctly for this week"
type textarea "x"
type textarea "you didnt write the weekly guidance section correctly for this week"
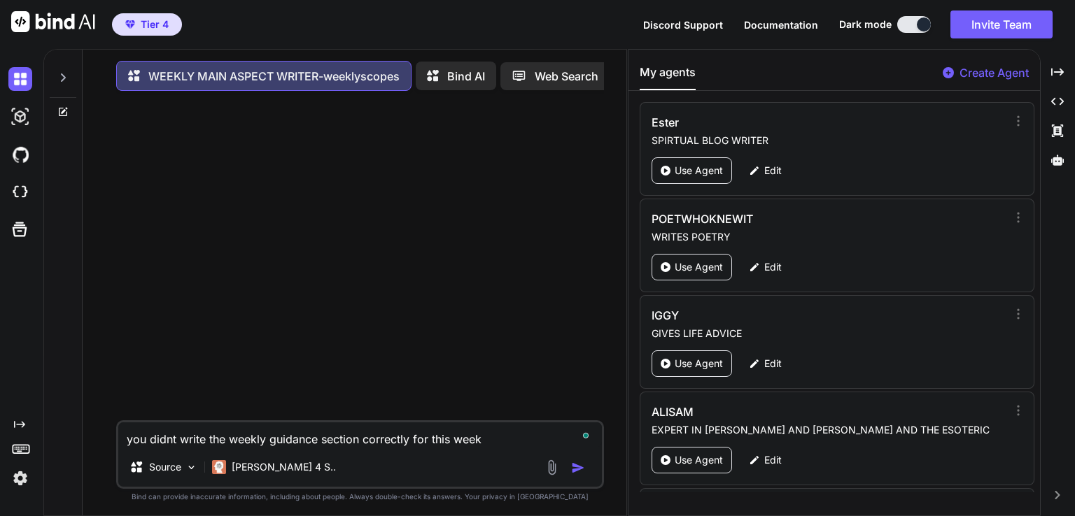
type textarea "x"
type textarea "you didnt write the weekly guidance section correctly for this week l"
type textarea "x"
type textarea "you didnt write the weekly guidance section correctly for this week lo"
type textarea "x"
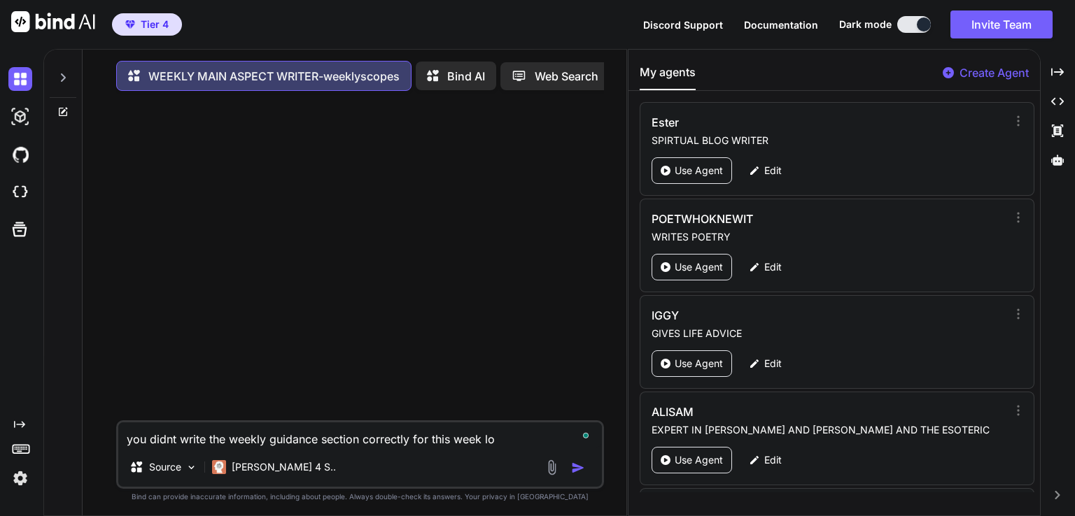
type textarea "you didnt write the weekly guidance section correctly for this week loo"
type textarea "x"
type textarea "you didnt write the weekly guidance section correctly for this week look"
type textarea "x"
type textarea "you didnt write the weekly guidance section correctly for this week look,"
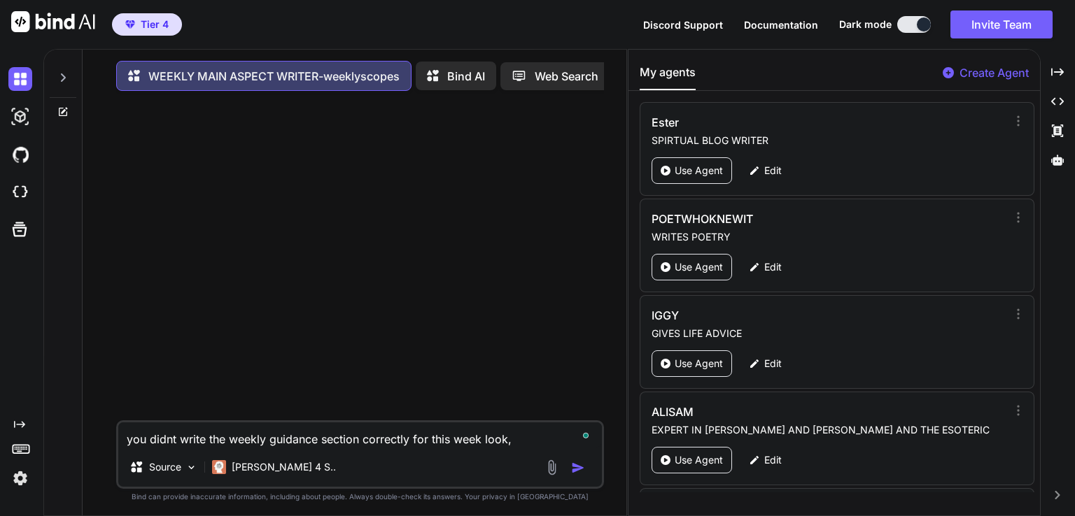
type textarea "x"
type textarea "you didnt write the weekly guidance section correctly for this week look,"
type textarea "x"
type textarea "you didnt write the weekly guidance section correctly for this week look, w"
type textarea "x"
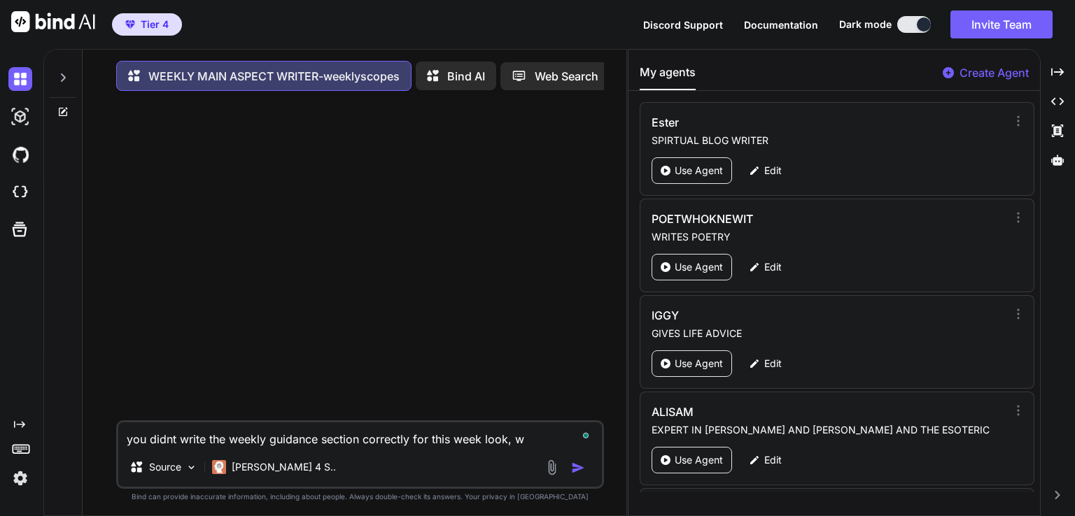
type textarea "you didnt write the weekly guidance section correctly for this week look, wr"
type textarea "x"
type textarea "you didnt write the weekly guidance section correctly for this week look, wri"
type textarea "x"
type textarea "you didnt write the weekly guidance section correctly for this week look, writ"
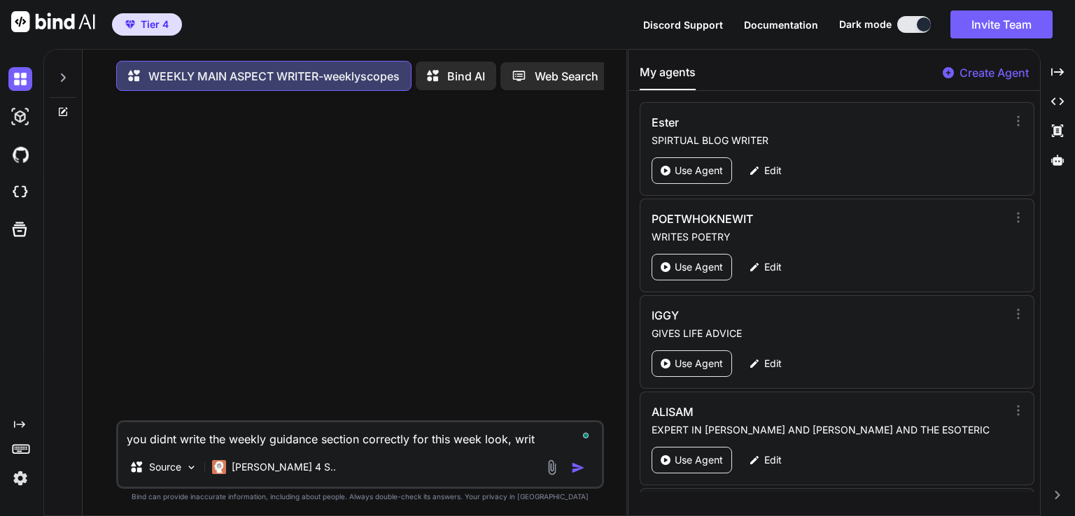
type textarea "x"
type textarea "you didnt write the weekly guidance section correctly for this week look, write"
type textarea "x"
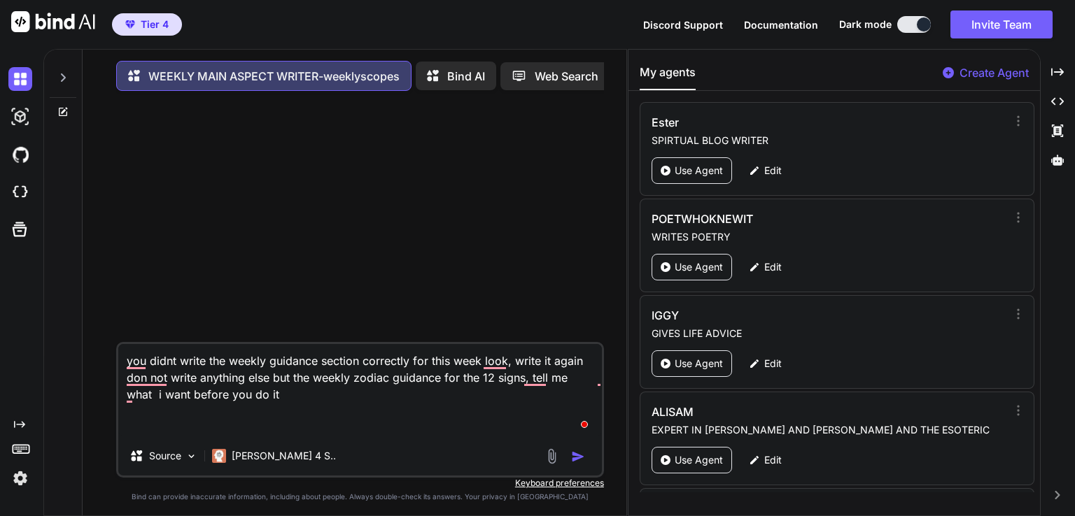
click at [232, 430] on textarea "you didnt write the weekly guidance section correctly for this week look, write…" at bounding box center [359, 390] width 483 height 92
paste textarea "From the 23rd of November 2025 until the 29th November 2025 Mercury Parallel tr…"
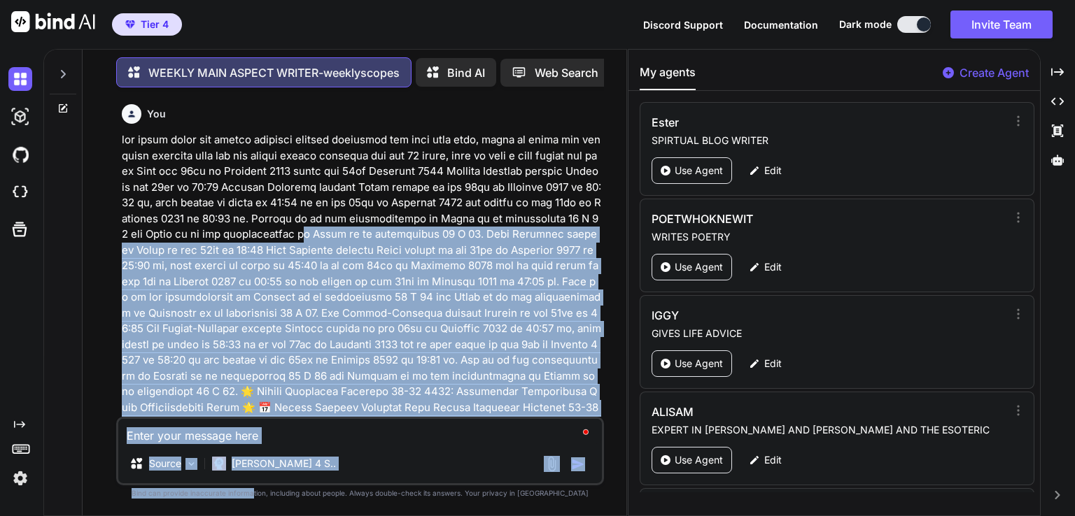
scroll to position [1891, 0]
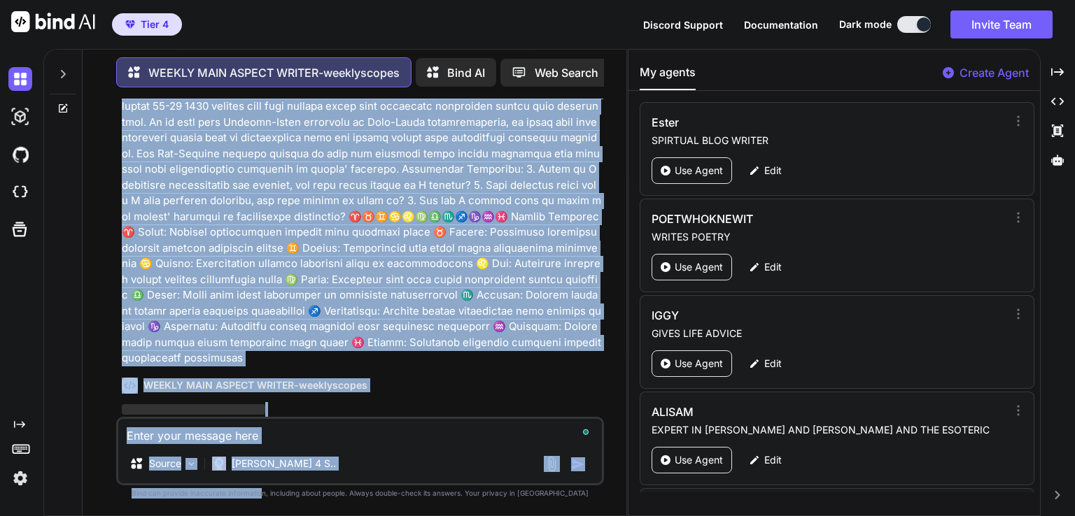
drag, startPoint x: 288, startPoint y: 230, endPoint x: 288, endPoint y: 541, distance: 310.6
click at [288, 516] on html "Tier 4 Discord Support Documentation Dark mode Invite Team Created with Pixso. …" at bounding box center [537, 258] width 1075 height 516
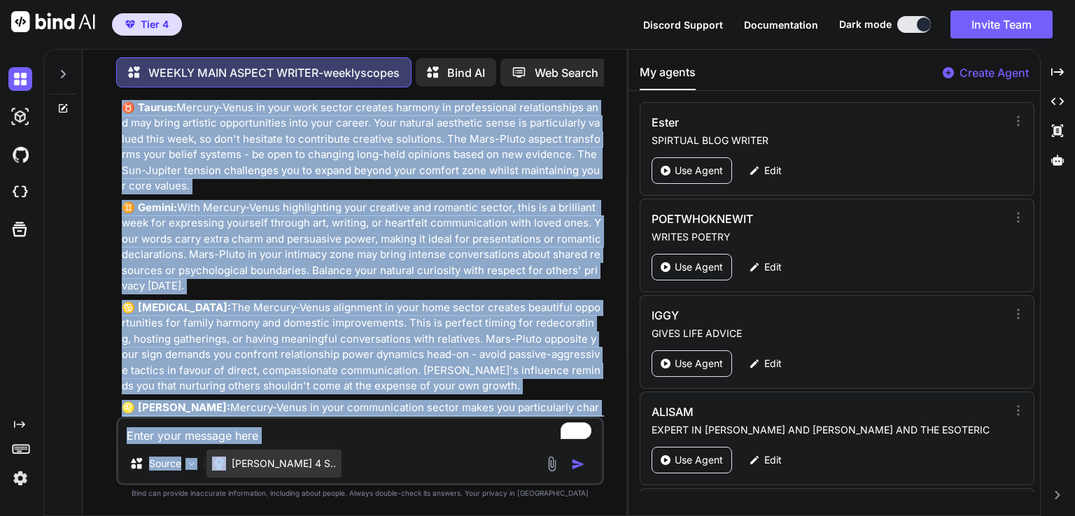
scroll to position [3017, 0]
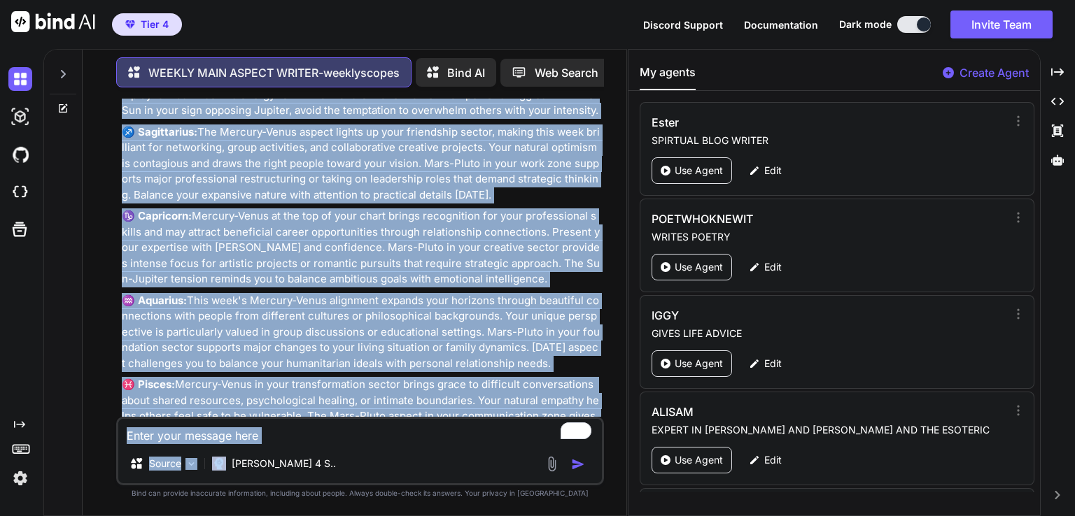
drag, startPoint x: 122, startPoint y: 225, endPoint x: 560, endPoint y: 390, distance: 468.7
copy div "Weekly Zodiac Sign Guidance ♈♉♊♋♌♍♎♏♐♑♒♓ ♈ Aries: This week's Mercury-Venus par…"
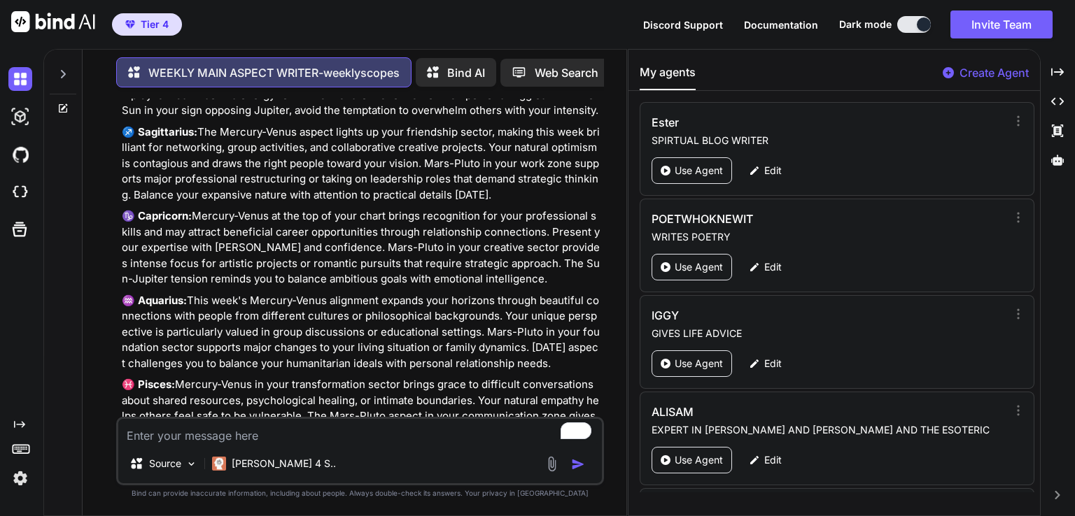
click at [263, 440] on textarea "To enrich screen reader interactions, please activate Accessibility in Grammarl…" at bounding box center [359, 431] width 483 height 25
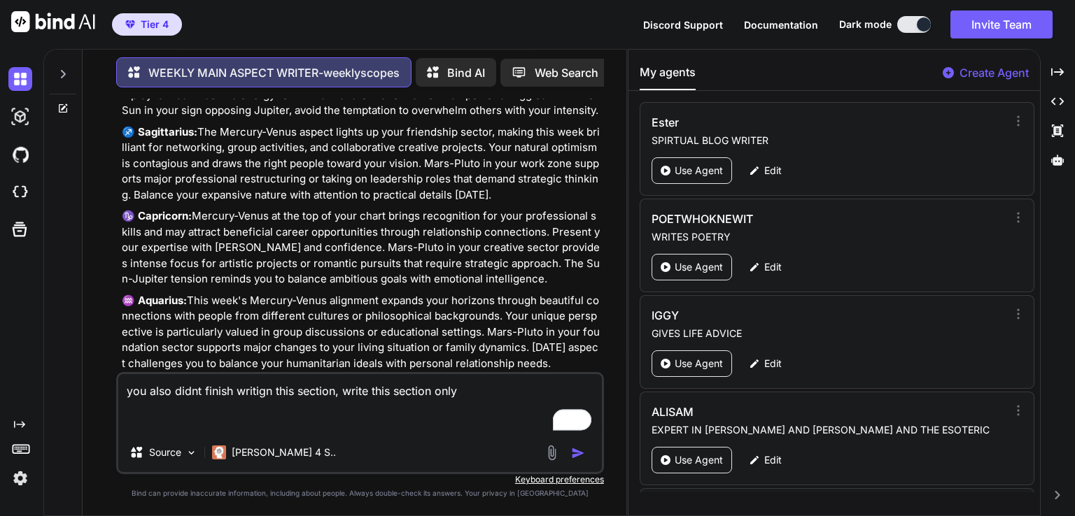
click at [222, 416] on textarea "you also didnt finish writign this section, write this section only" at bounding box center [359, 403] width 483 height 59
paste textarea "💡 Content Creator Advice During this Weekly Astrology November 23-29 2025, crea…"
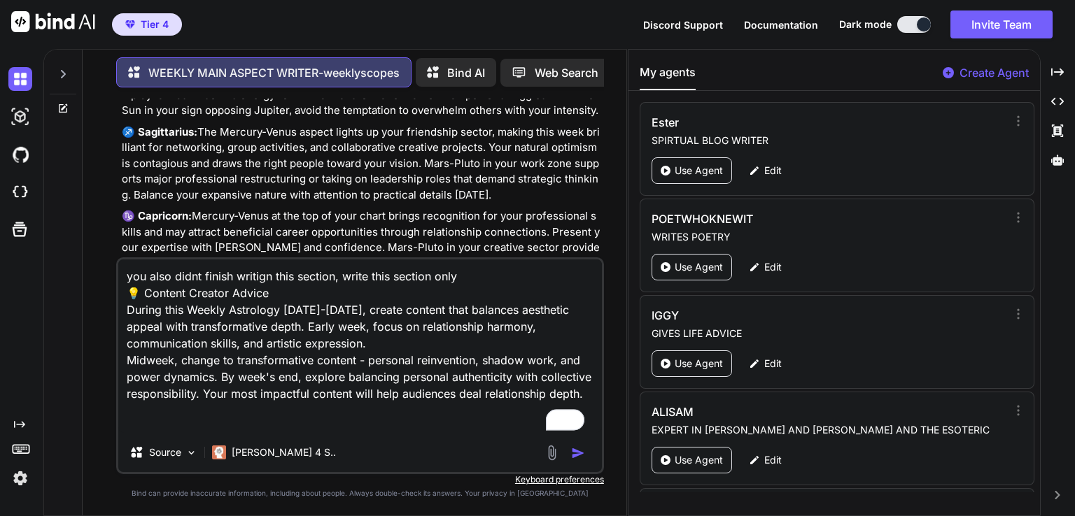
scroll to position [1, 0]
click at [577, 453] on img "button" at bounding box center [578, 453] width 14 height 14
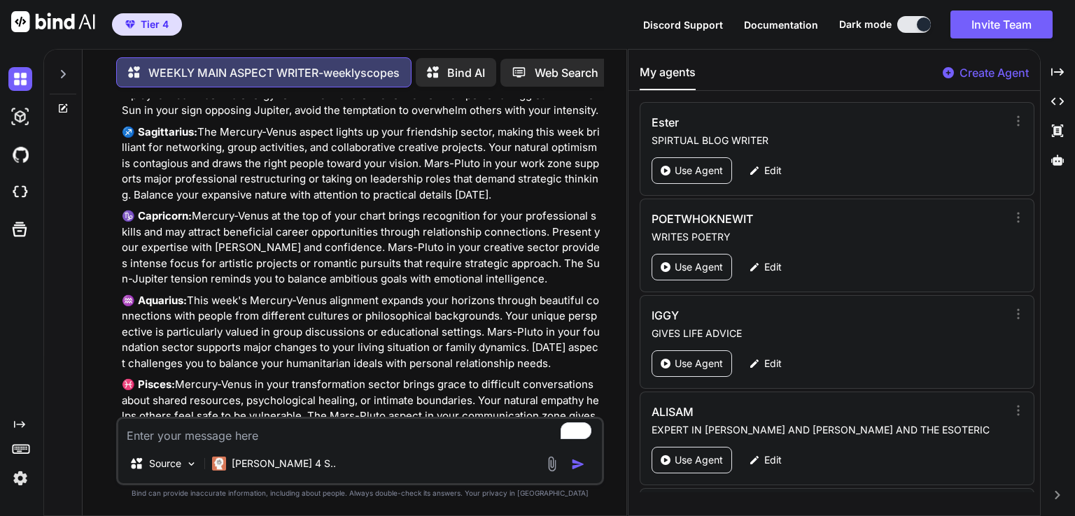
scroll to position [3244, 0]
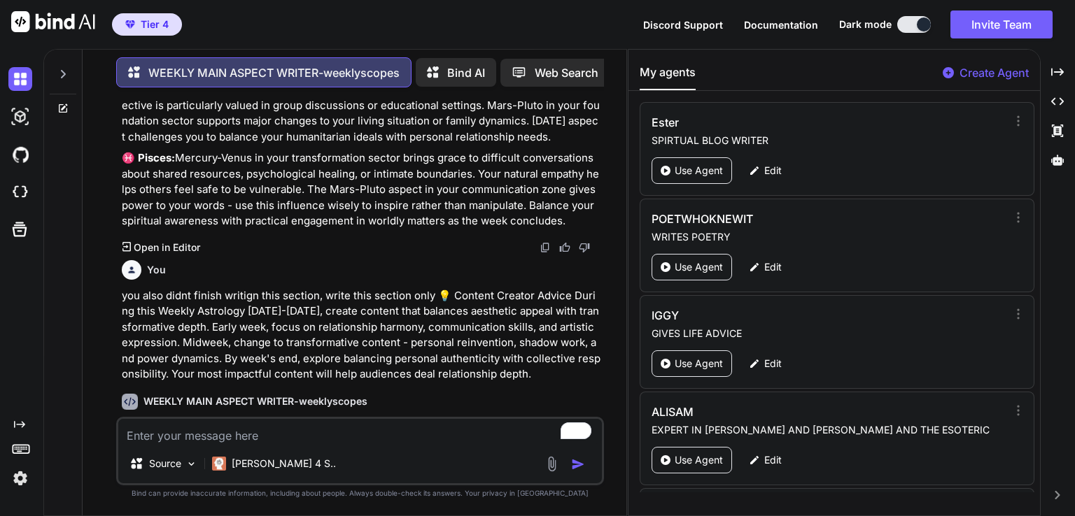
click at [356, 418] on p "💡 Weekly Content Creator Advice" at bounding box center [361, 426] width 479 height 16
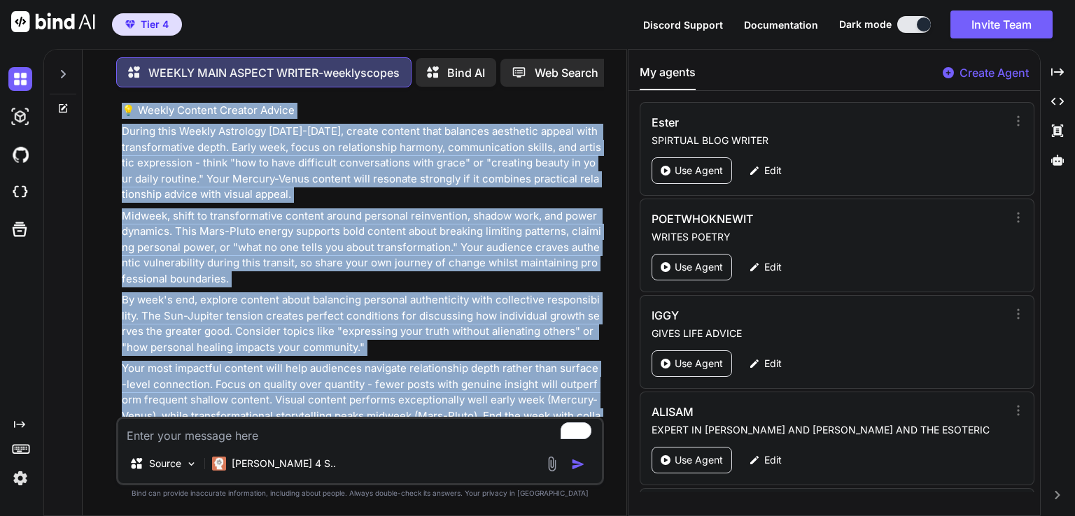
drag, startPoint x: 123, startPoint y: 362, endPoint x: 348, endPoint y: 387, distance: 225.9
click at [348, 387] on div "💡 Weekly Content Creator Advice During this Weekly Astrology November 23-29 202…" at bounding box center [361, 279] width 479 height 353
copy div "💡 Weekly Content Creator Advice During this Weekly Astrology November 23-29 202…"
